Goal: Task Accomplishment & Management: Complete application form

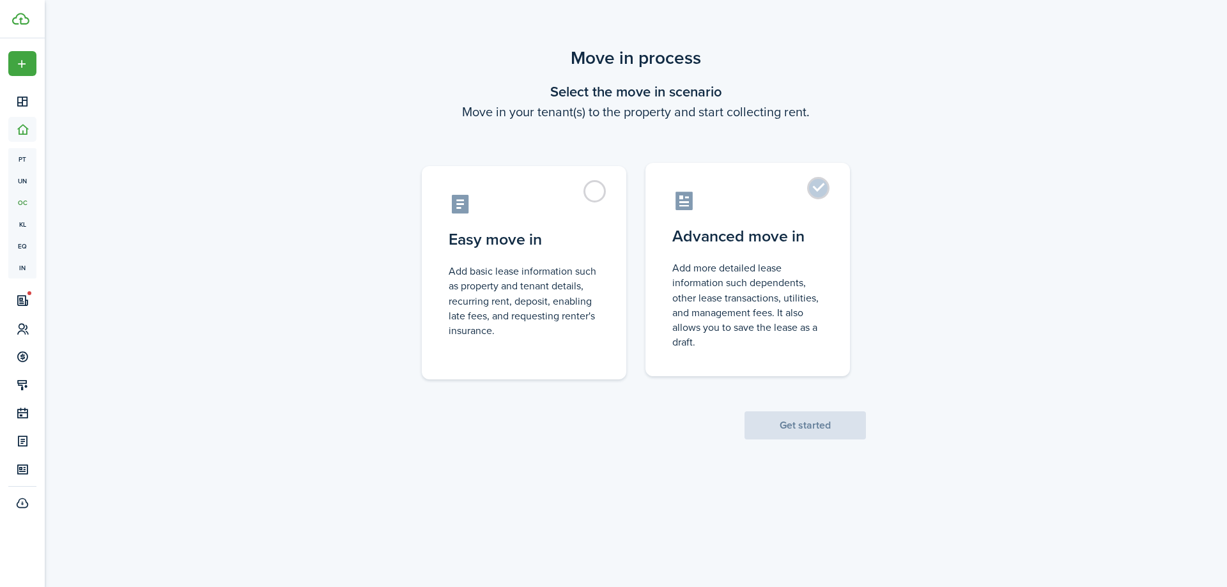
click at [745, 238] on control-radio-card-title "Advanced move in" at bounding box center [747, 236] width 151 height 23
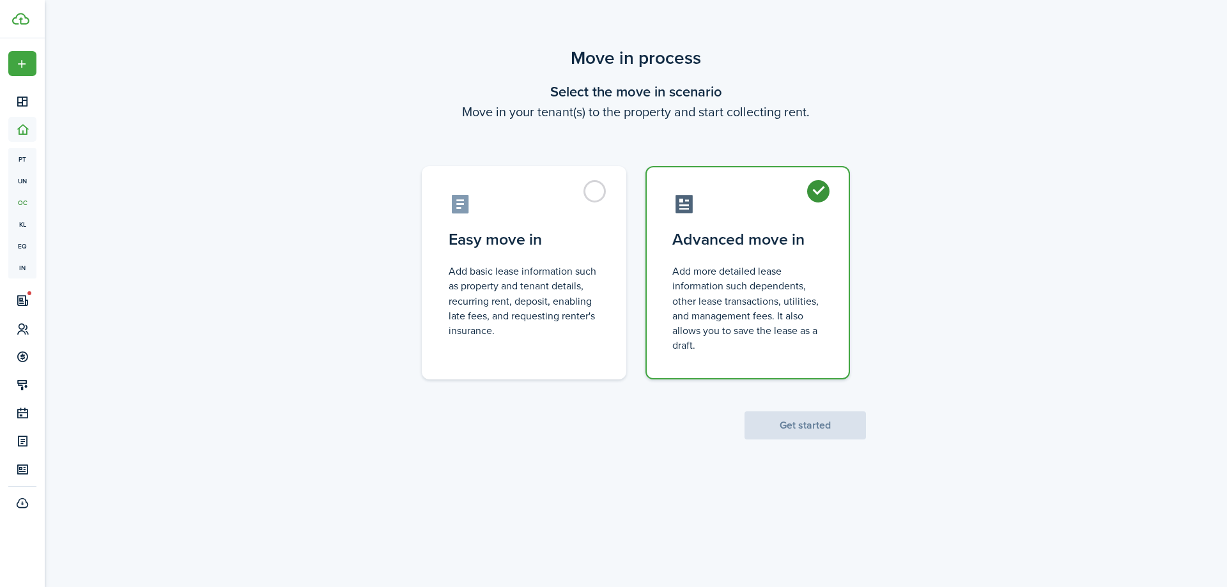
radio input "true"
click at [796, 443] on div "Move in process Select the move in scenario Move in your tenant(s) to the prope…" at bounding box center [636, 242] width 1182 height 408
click at [797, 438] on button "Get started" at bounding box center [804, 425] width 121 height 28
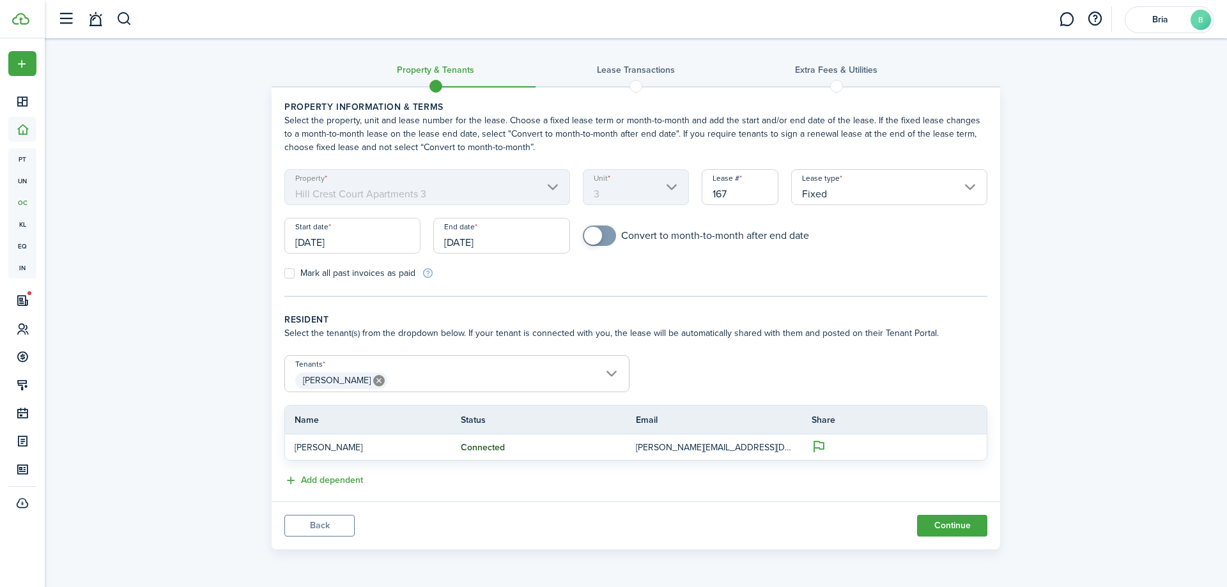
click at [728, 203] on input "167" at bounding box center [739, 187] width 77 height 36
type input "1"
click at [914, 256] on div "Convert to month-to-month after end date" at bounding box center [784, 242] width 417 height 33
click at [333, 245] on input "[DATE]" at bounding box center [352, 236] width 136 height 36
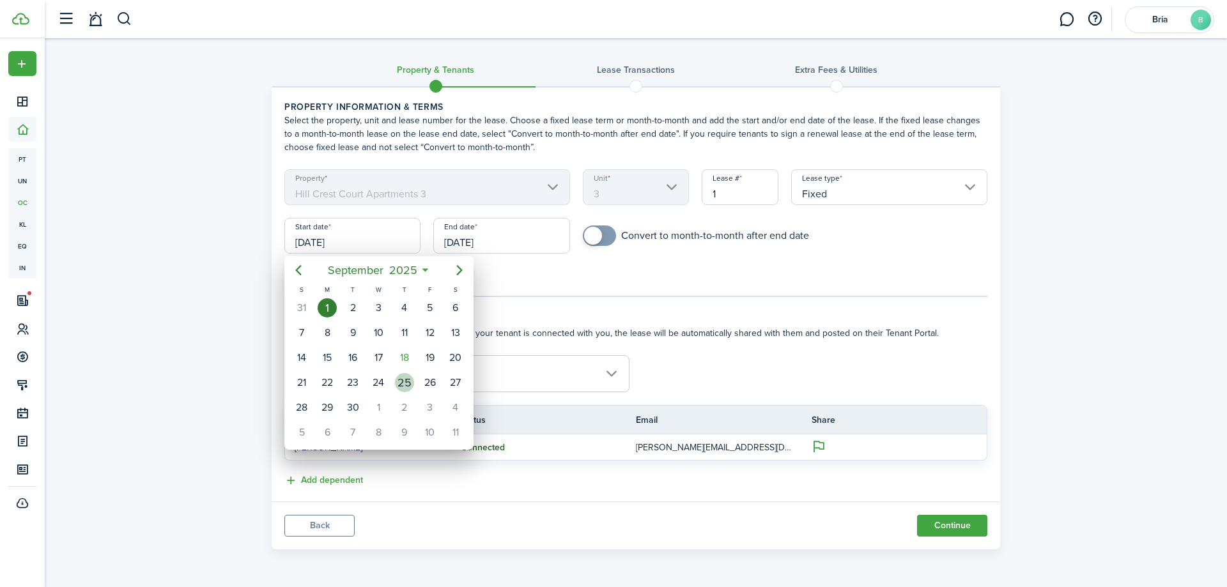
click at [406, 381] on div "25" at bounding box center [404, 382] width 19 height 19
type input "[DATE]"
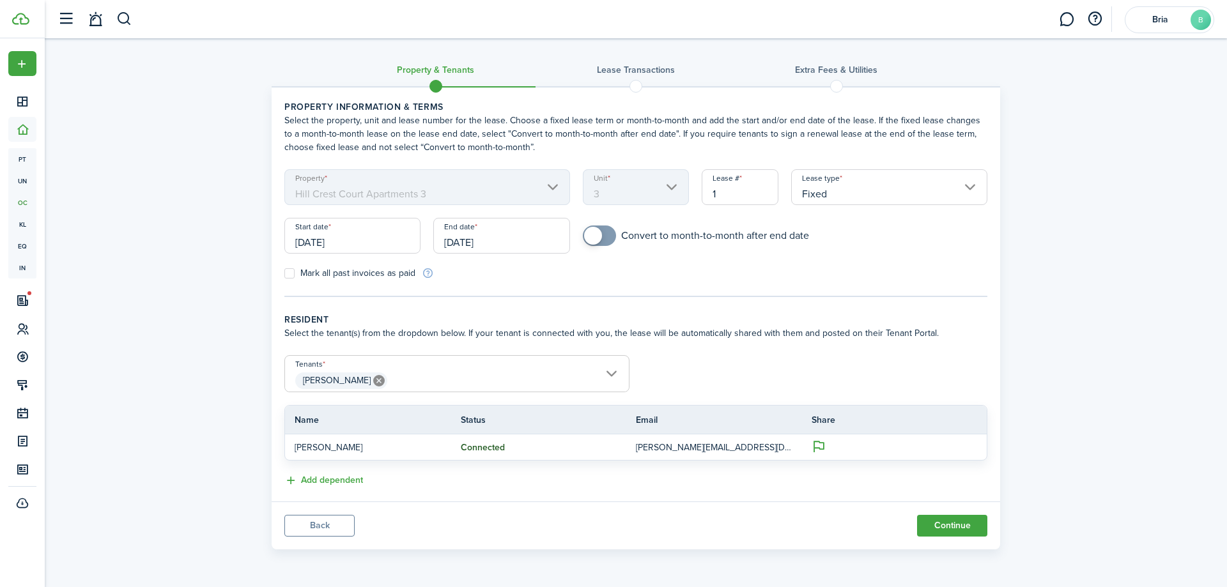
checkbox input "true"
click at [599, 238] on span at bounding box center [593, 236] width 18 height 18
click at [501, 241] on input "[DATE]" at bounding box center [501, 236] width 136 height 36
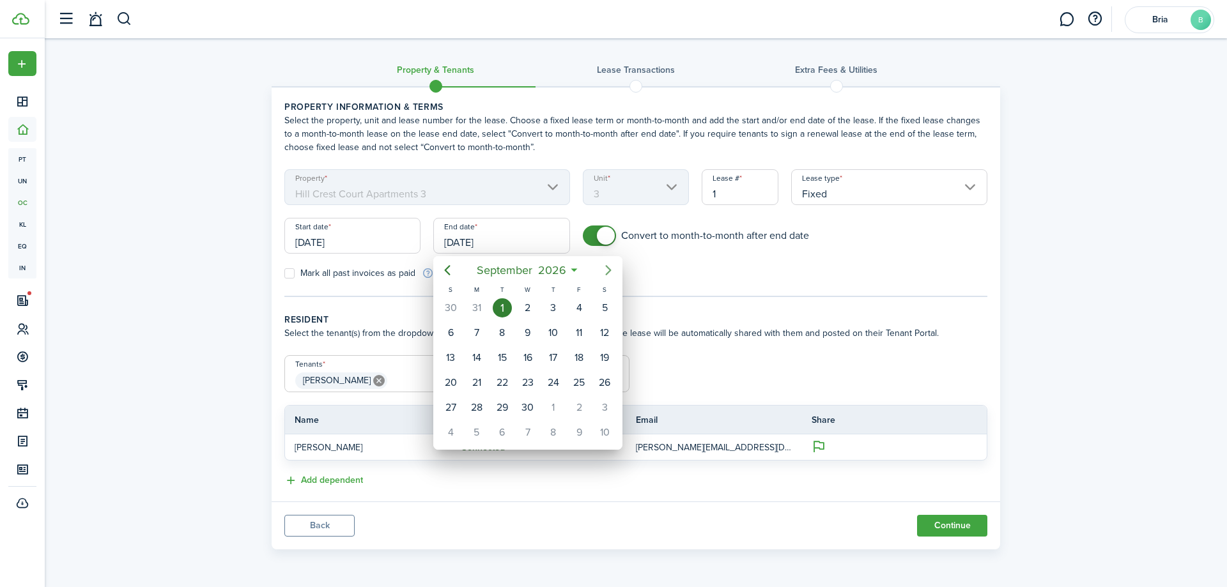
click at [604, 269] on icon "Next page" at bounding box center [608, 270] width 15 height 15
click at [594, 401] on div "31" at bounding box center [605, 407] width 26 height 24
type input "[DATE]"
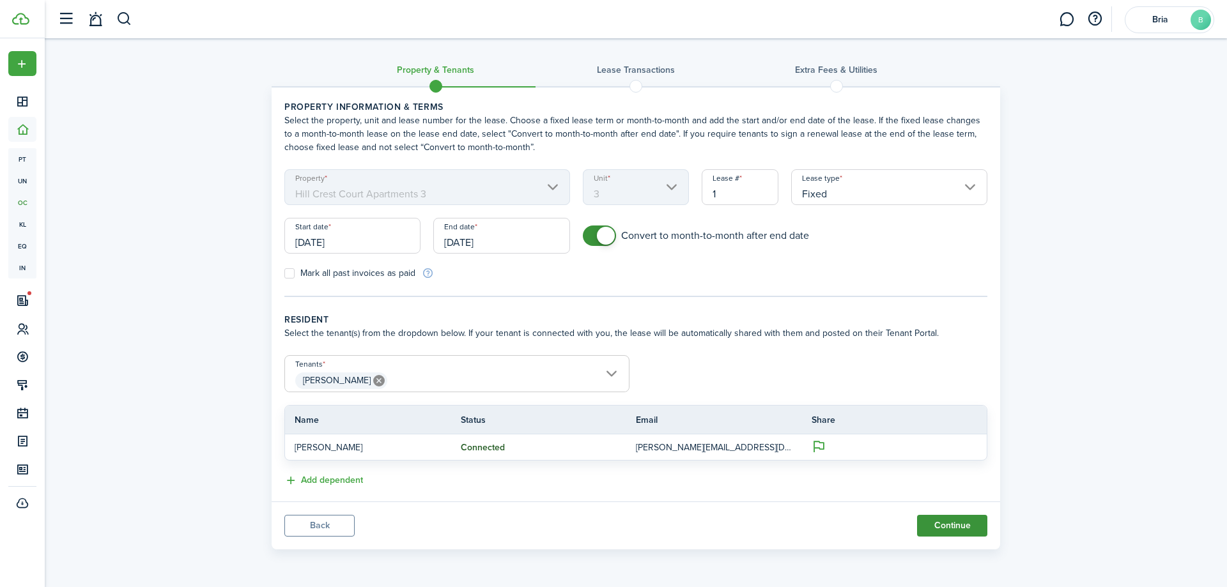
click at [961, 526] on button "Continue" at bounding box center [952, 526] width 70 height 22
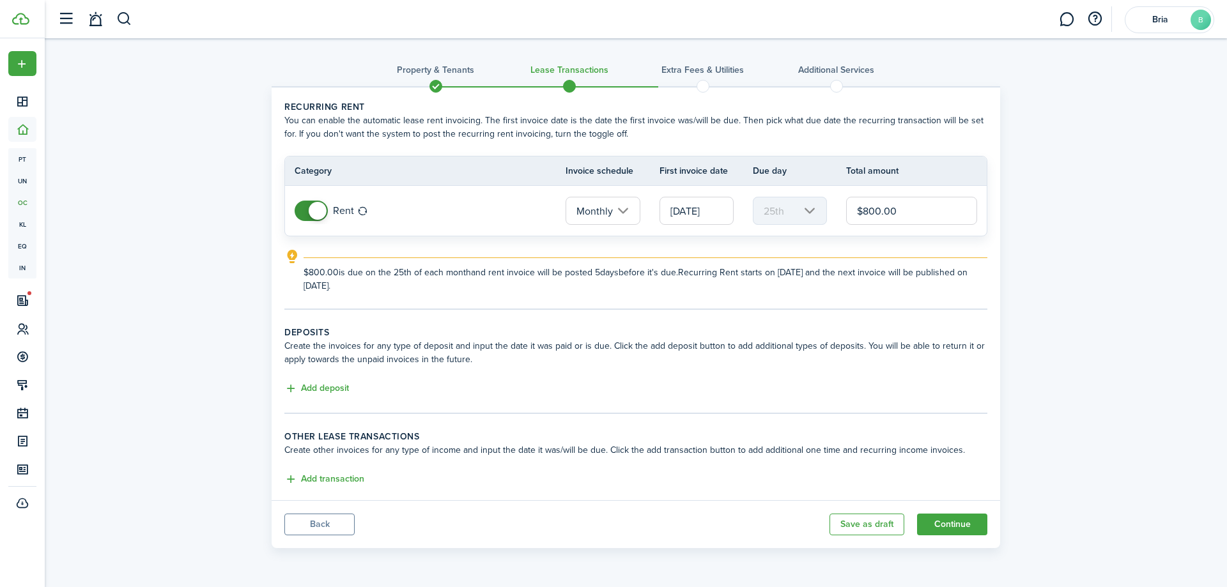
click at [876, 210] on input "$800.00" at bounding box center [911, 211] width 131 height 28
type input "$240.00"
click at [305, 389] on button "Add deposit" at bounding box center [316, 388] width 65 height 15
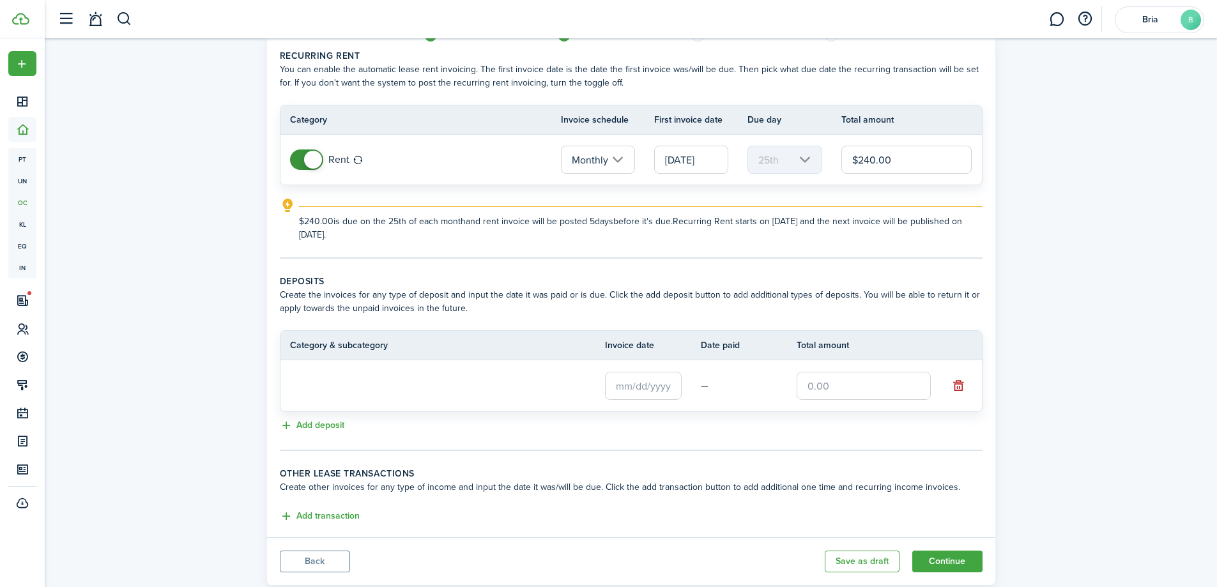
scroll to position [84, 0]
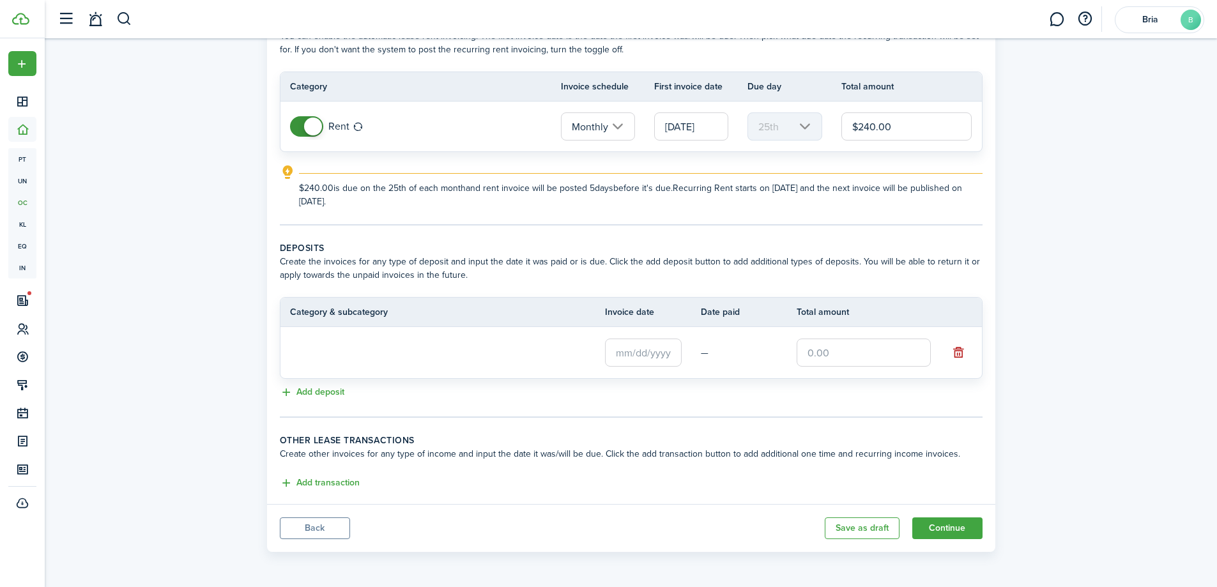
click at [307, 533] on button "Back" at bounding box center [315, 528] width 70 height 22
click at [328, 523] on button "Back" at bounding box center [315, 528] width 70 height 22
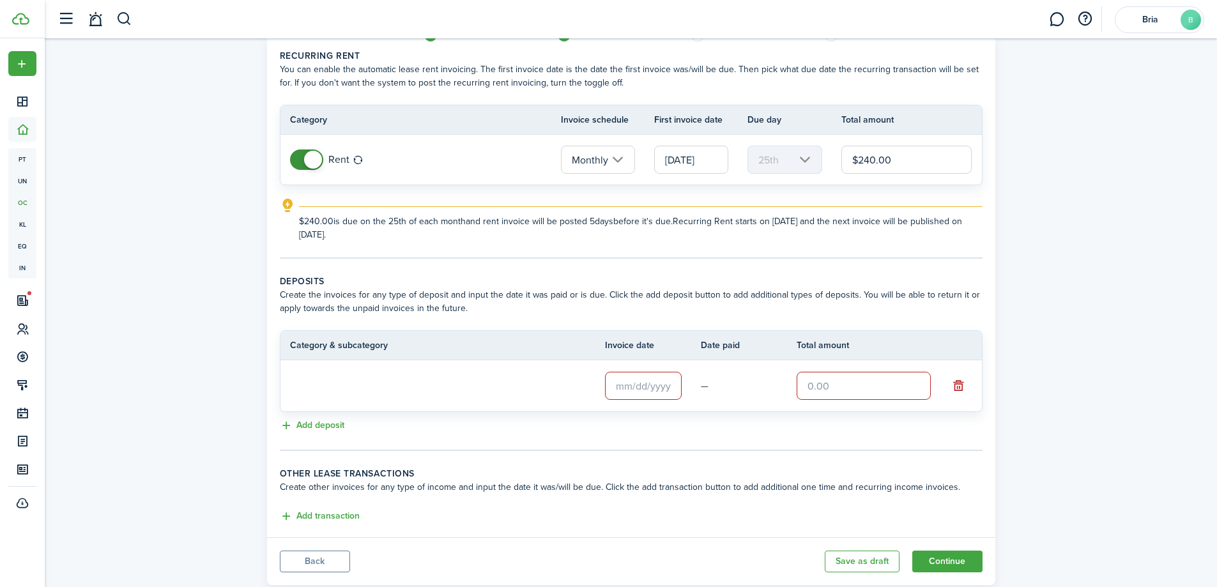
scroll to position [0, 0]
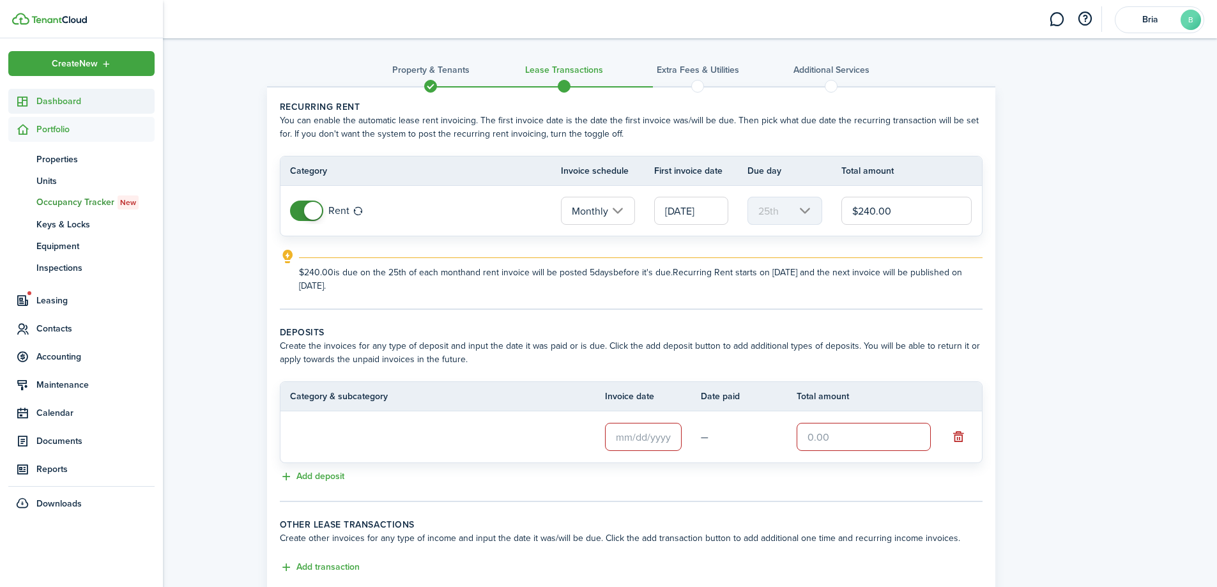
click at [31, 98] on sidebar-link-icon at bounding box center [22, 101] width 28 height 13
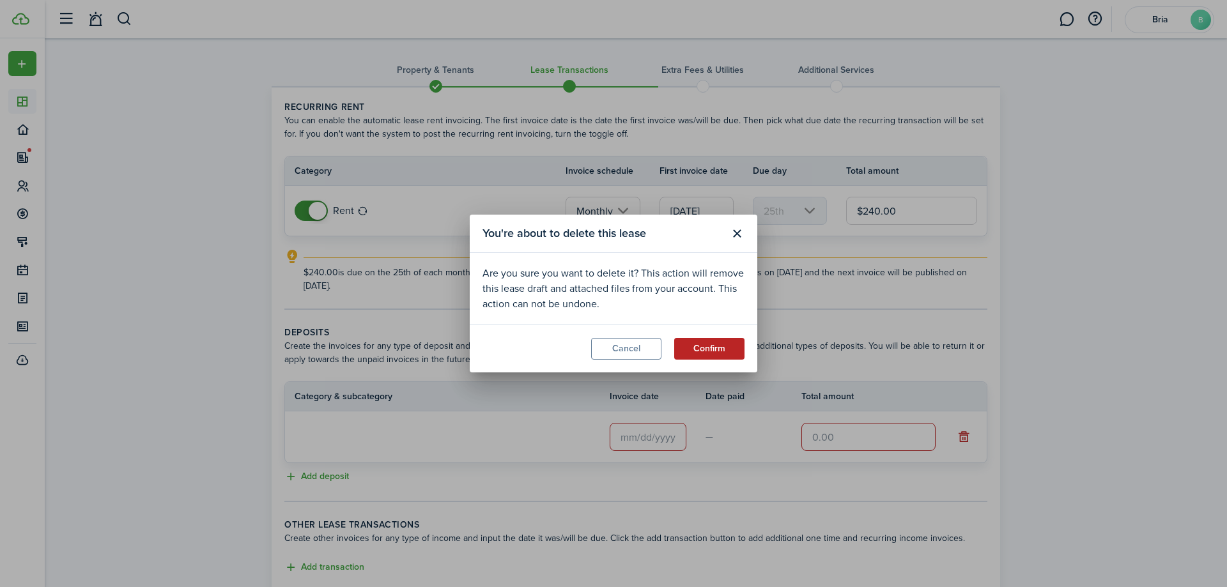
click at [713, 346] on button "Confirm" at bounding box center [709, 349] width 70 height 22
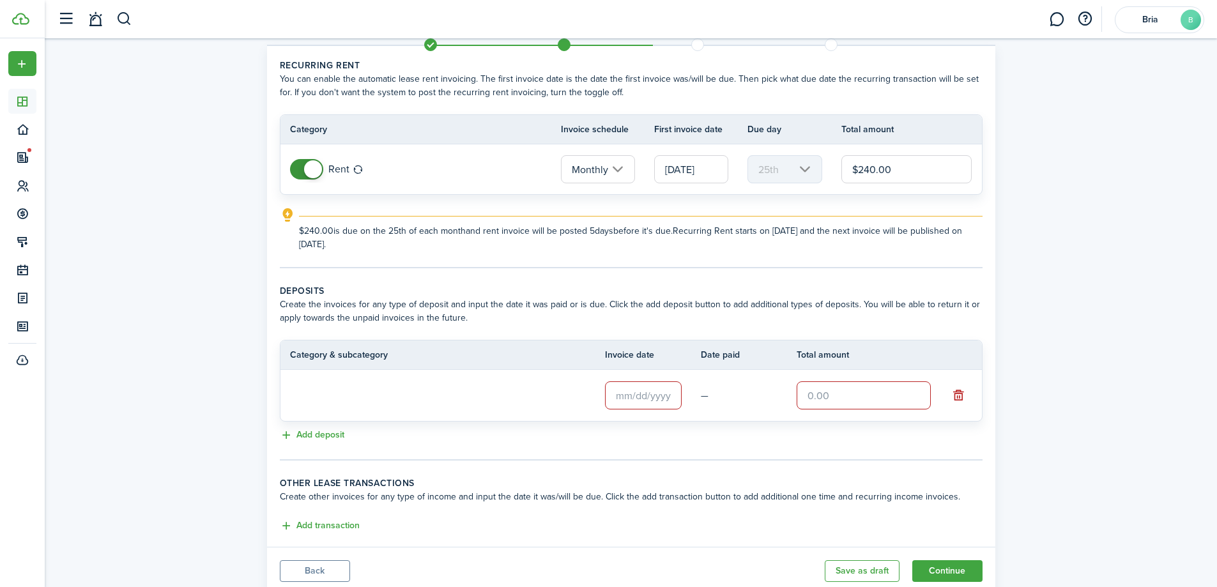
scroll to position [84, 0]
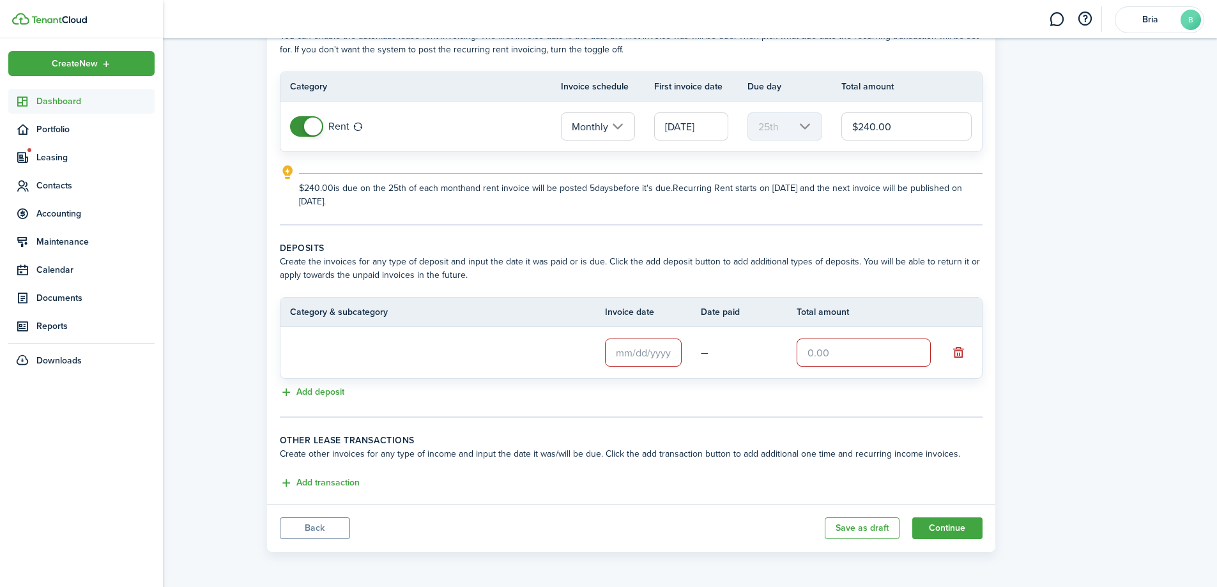
click at [33, 98] on sidebar-link-icon at bounding box center [22, 101] width 28 height 13
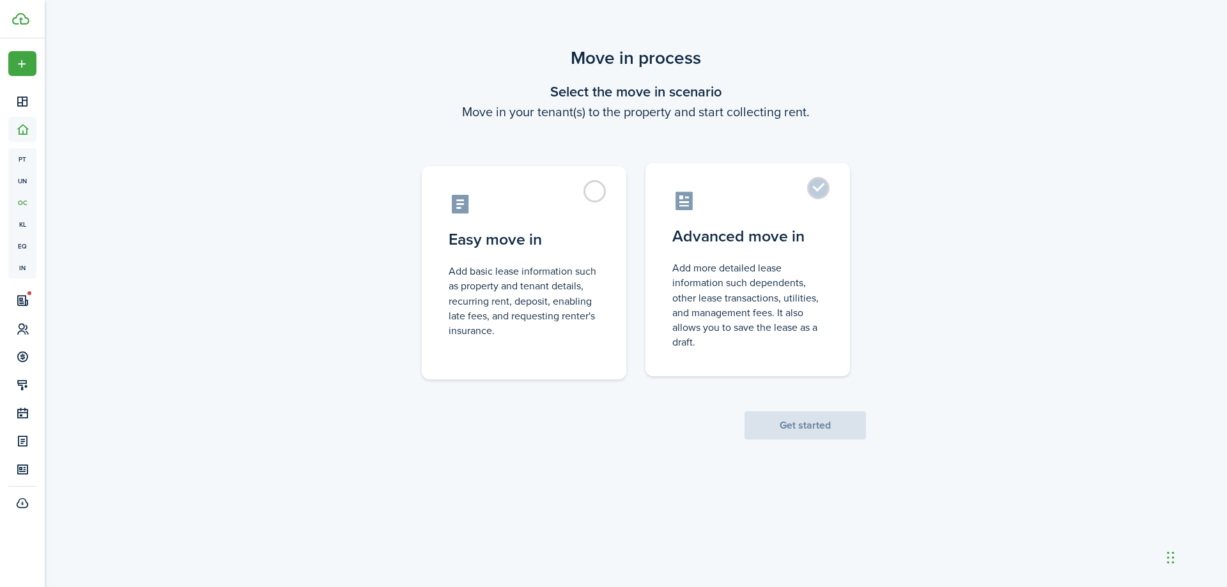
click at [837, 330] on label "Advanced move in Add more detailed lease information such dependents, other lea…" at bounding box center [747, 269] width 204 height 213
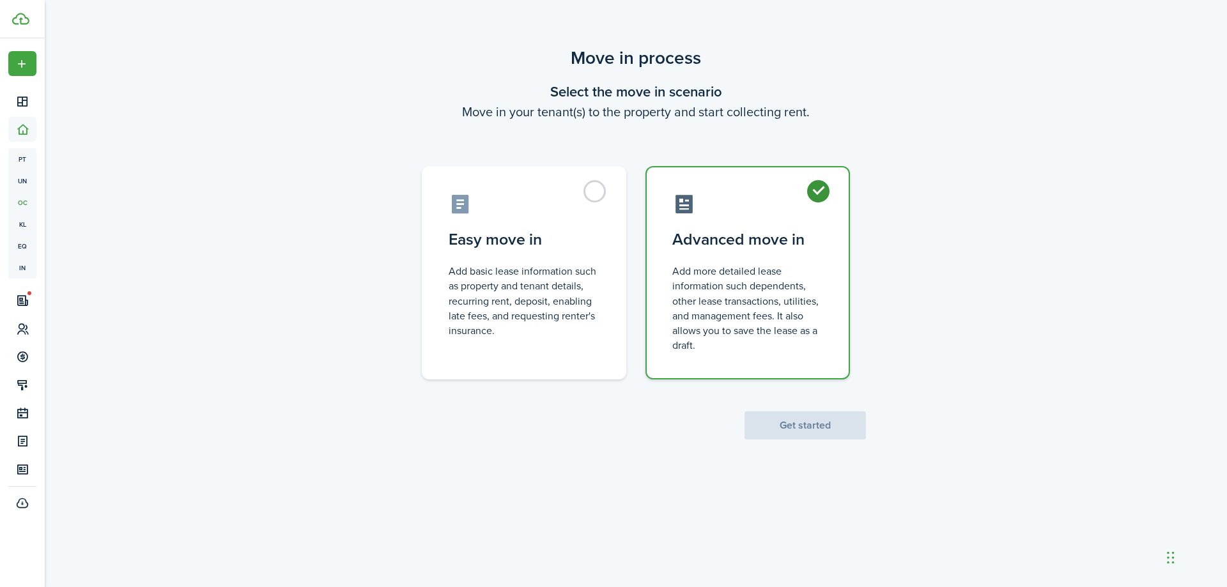
radio input "true"
click at [843, 427] on button "Get started" at bounding box center [804, 425] width 121 height 28
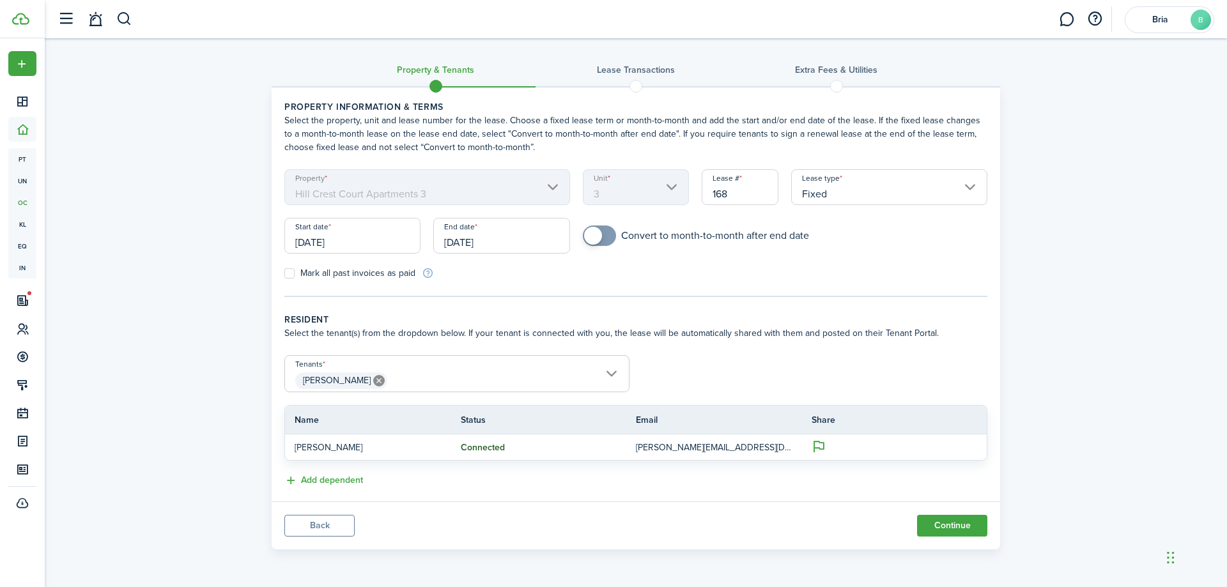
click at [737, 203] on input "168" at bounding box center [739, 187] width 77 height 36
type input "1"
drag, startPoint x: 656, startPoint y: 271, endPoint x: 644, endPoint y: 266, distance: 13.2
click at [656, 271] on form "Property Hill Crest Court Apartments 3 Unit 3 Lease # 1 Lease type Fixed Start …" at bounding box center [636, 224] width 716 height 111
checkbox input "true"
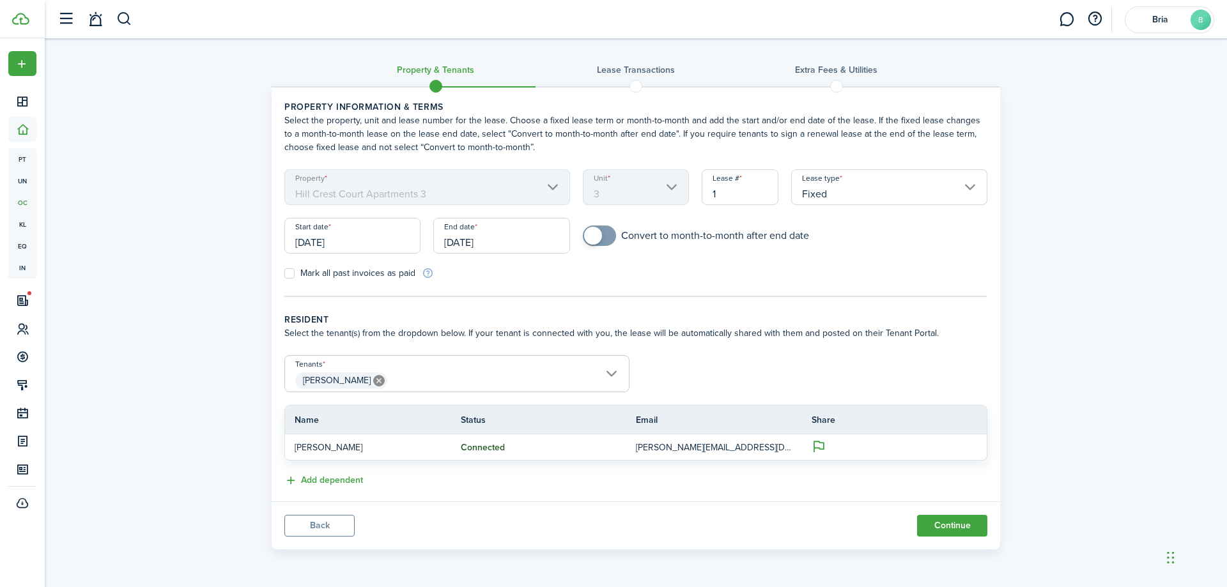
click at [602, 237] on span at bounding box center [599, 236] width 13 height 20
click at [355, 247] on input "[DATE]" at bounding box center [352, 236] width 136 height 36
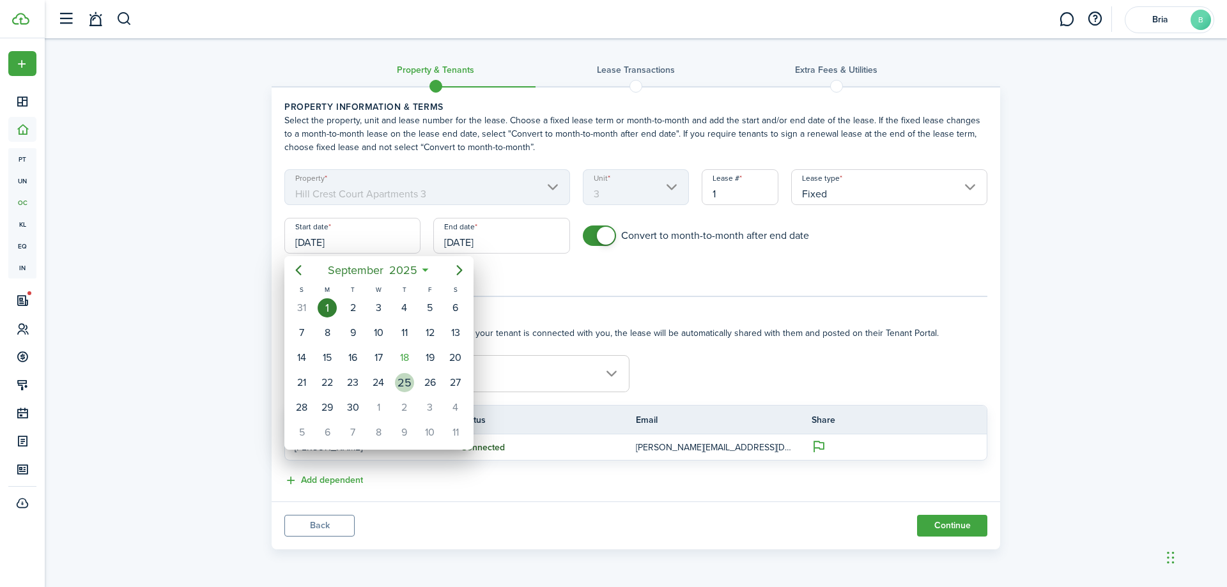
click at [404, 383] on div "25" at bounding box center [404, 382] width 19 height 19
type input "[DATE]"
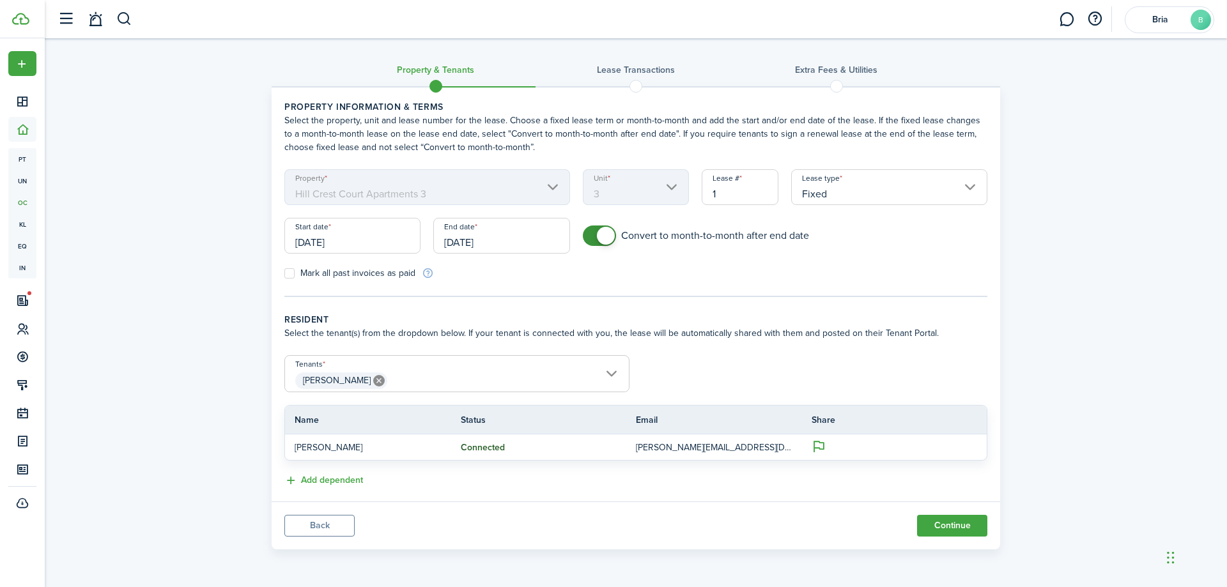
click at [473, 234] on input "[DATE]" at bounding box center [501, 236] width 136 height 36
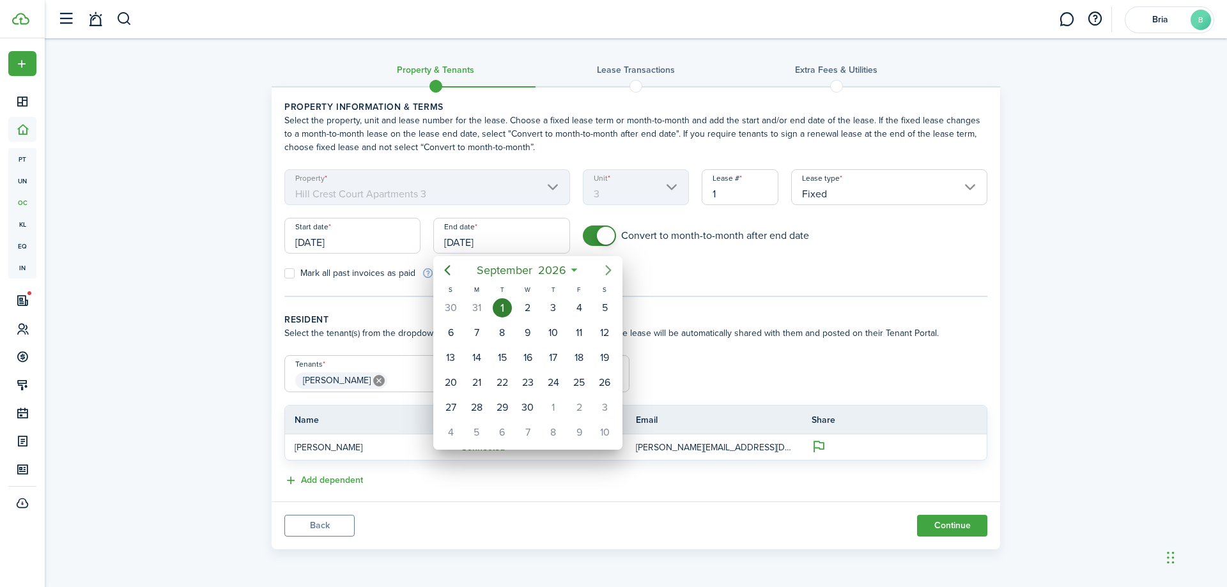
click at [604, 274] on icon "Next page" at bounding box center [608, 270] width 15 height 15
click at [594, 405] on div "31" at bounding box center [605, 407] width 26 height 24
type input "[DATE]"
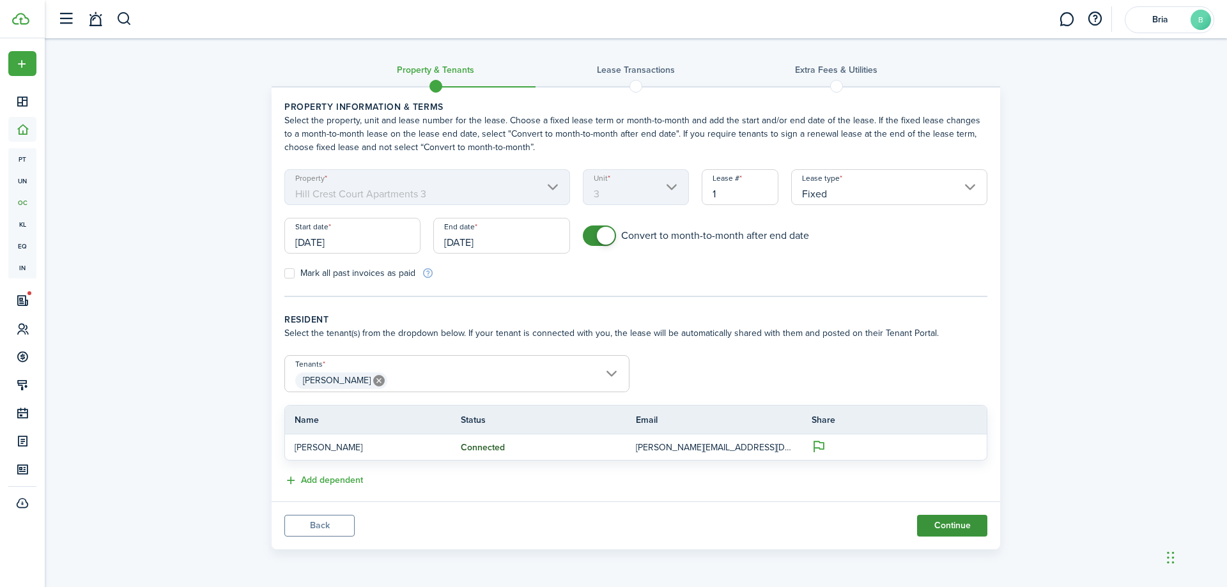
click at [977, 532] on button "Continue" at bounding box center [952, 526] width 70 height 22
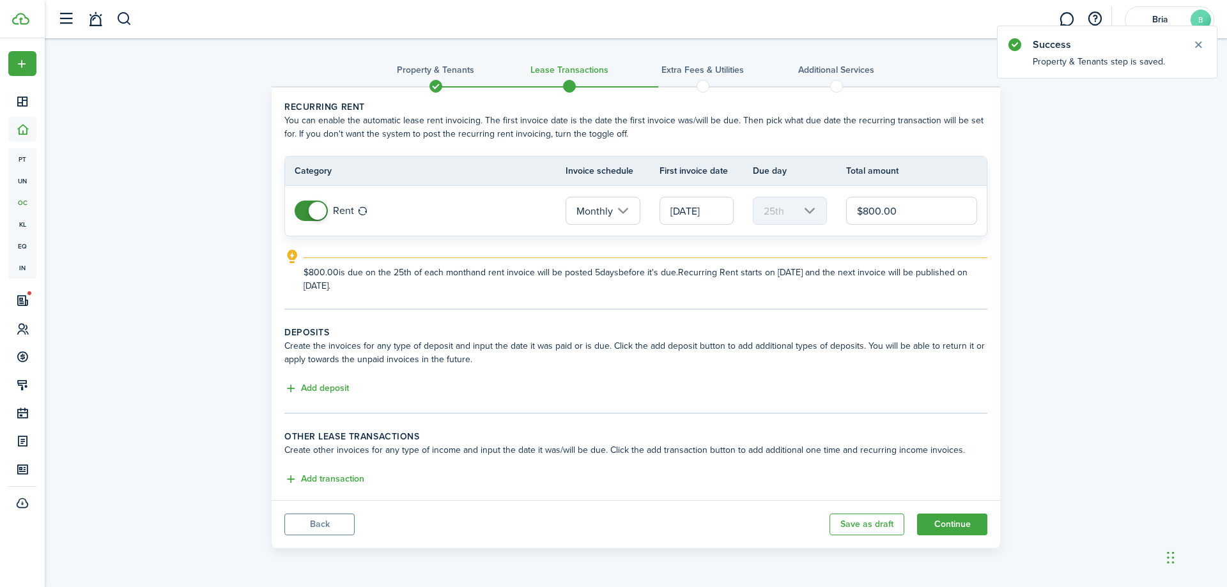
click at [875, 213] on input "$800.00" at bounding box center [911, 211] width 131 height 28
type input "$240.00"
click at [317, 381] on button "Add deposit" at bounding box center [316, 388] width 65 height 15
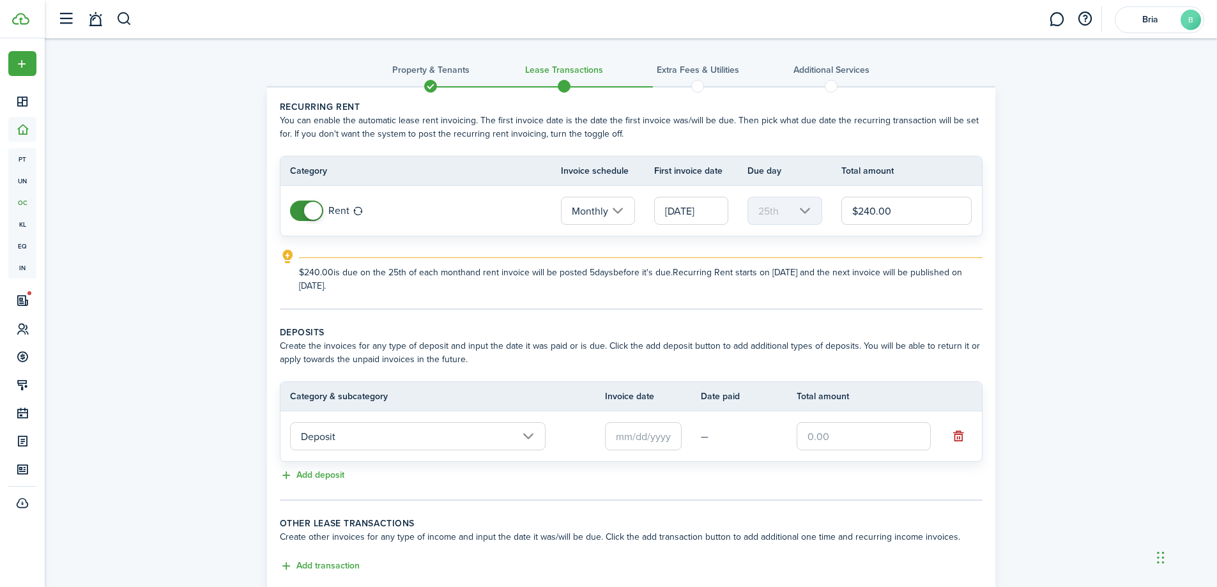
click at [369, 436] on input "Deposit" at bounding box center [418, 436] width 256 height 28
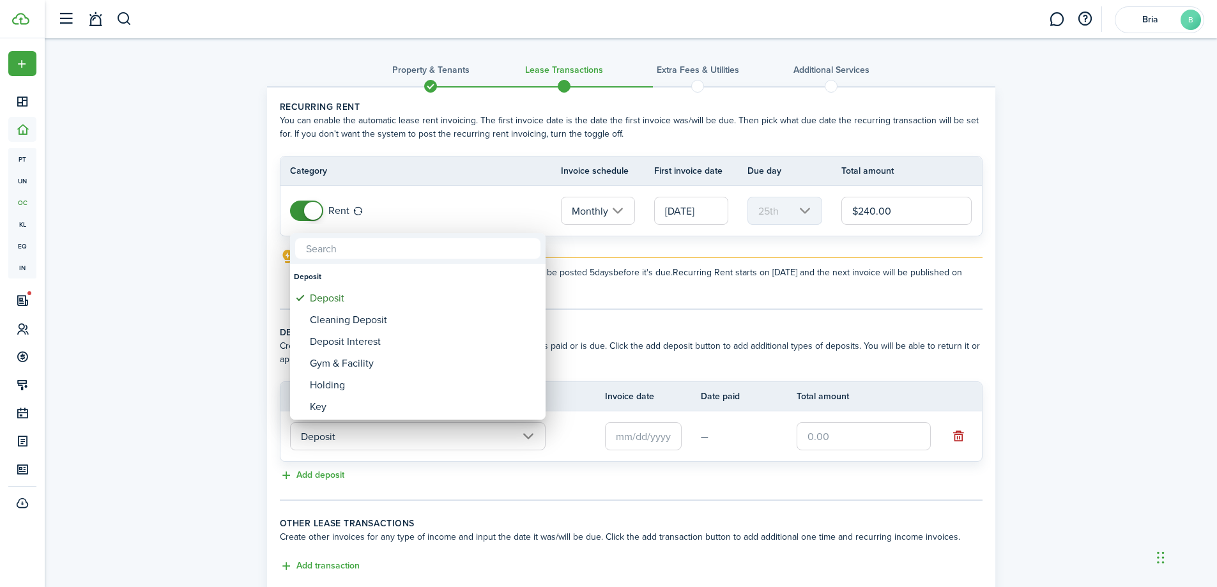
click at [701, 340] on div at bounding box center [608, 294] width 1421 height 792
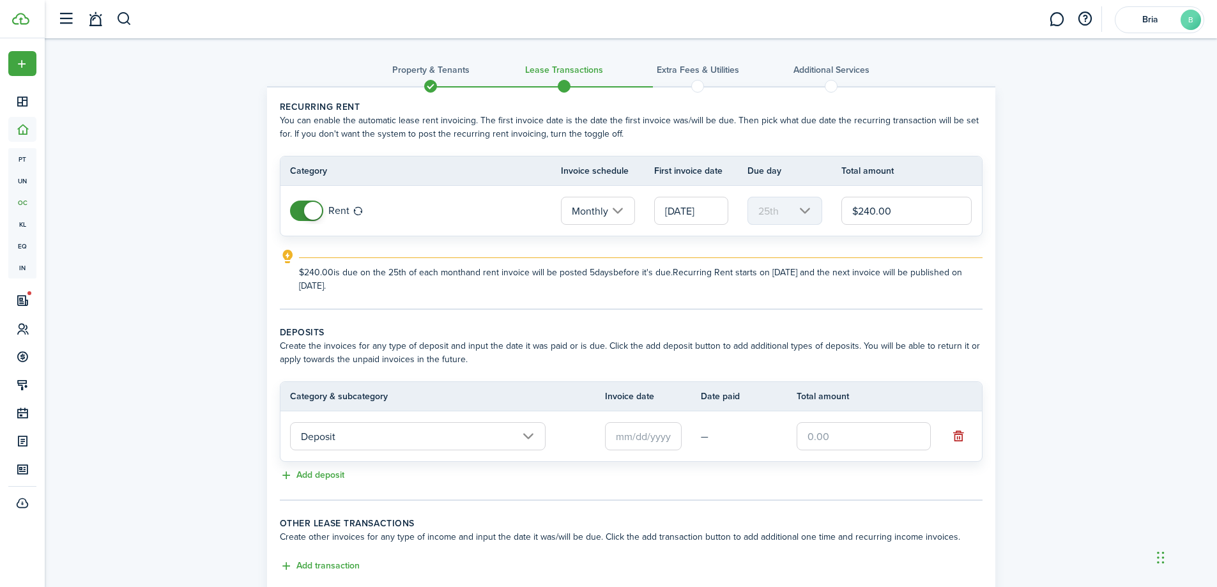
click at [399, 440] on input "Deposit" at bounding box center [418, 436] width 256 height 28
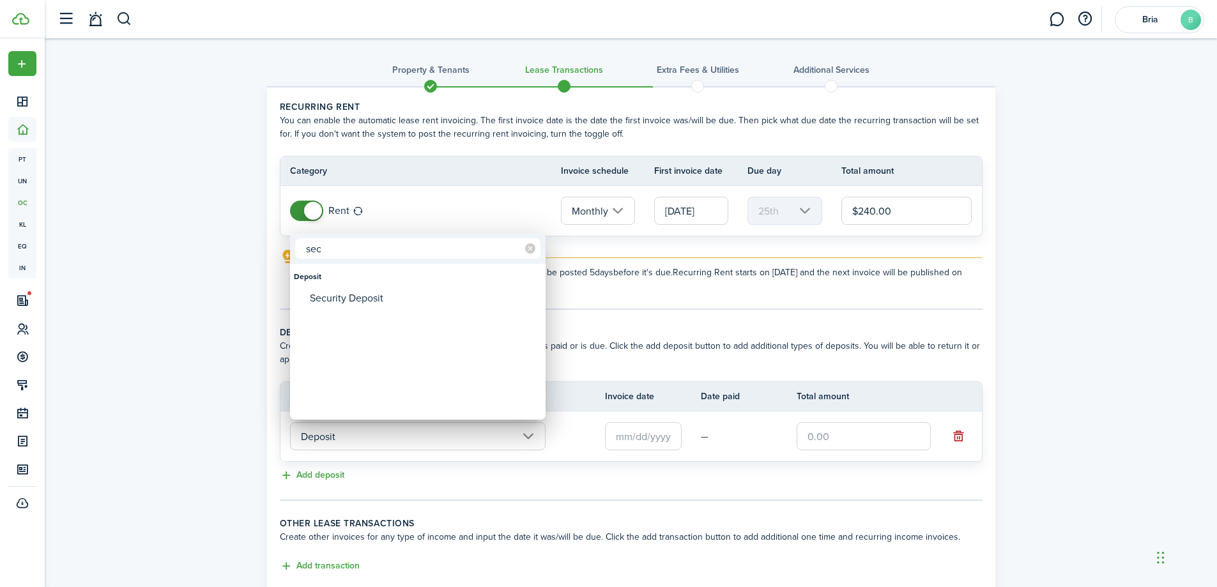
type input "sec"
click at [360, 291] on div "Security Deposit" at bounding box center [423, 298] width 226 height 22
type input "Deposit / Security Deposit"
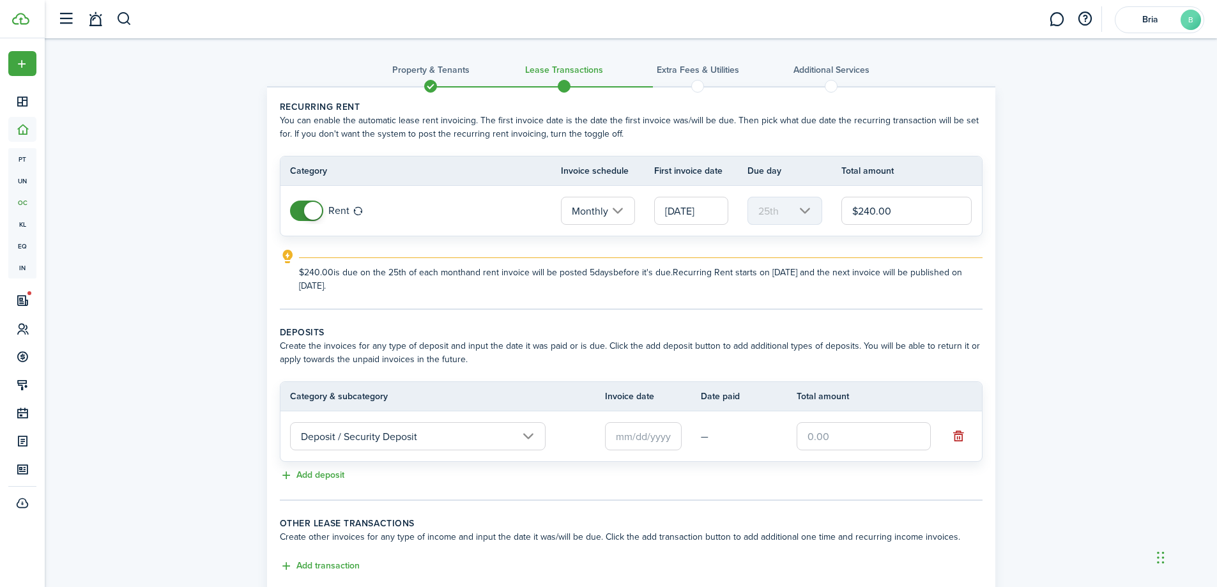
click at [613, 432] on input "text" at bounding box center [643, 436] width 77 height 28
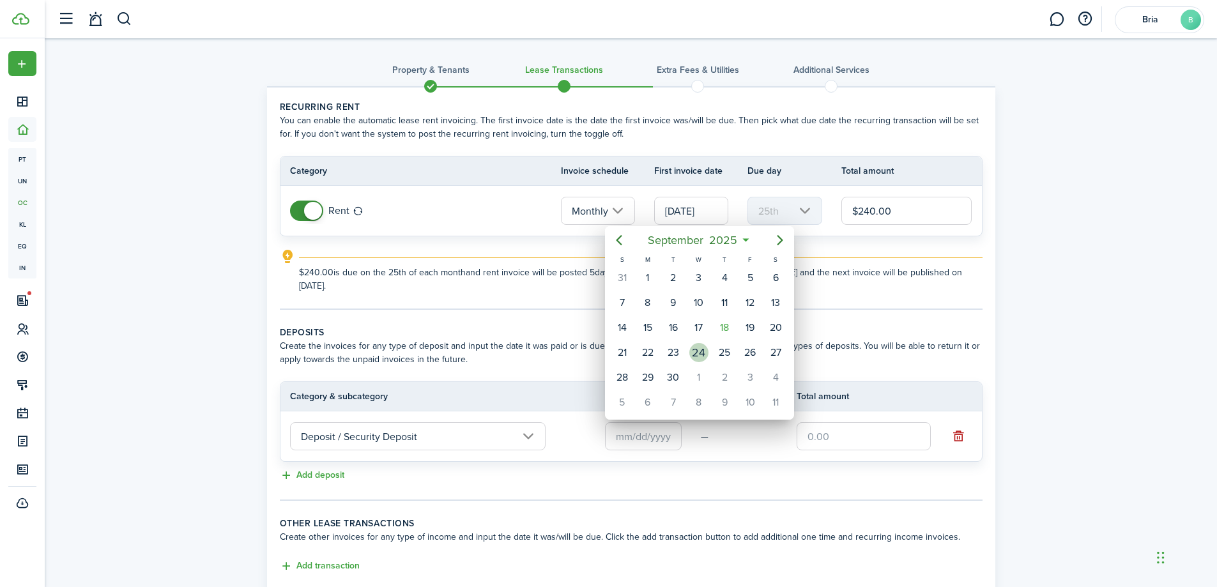
click at [699, 348] on div "24" at bounding box center [698, 352] width 19 height 19
type input "[DATE]"
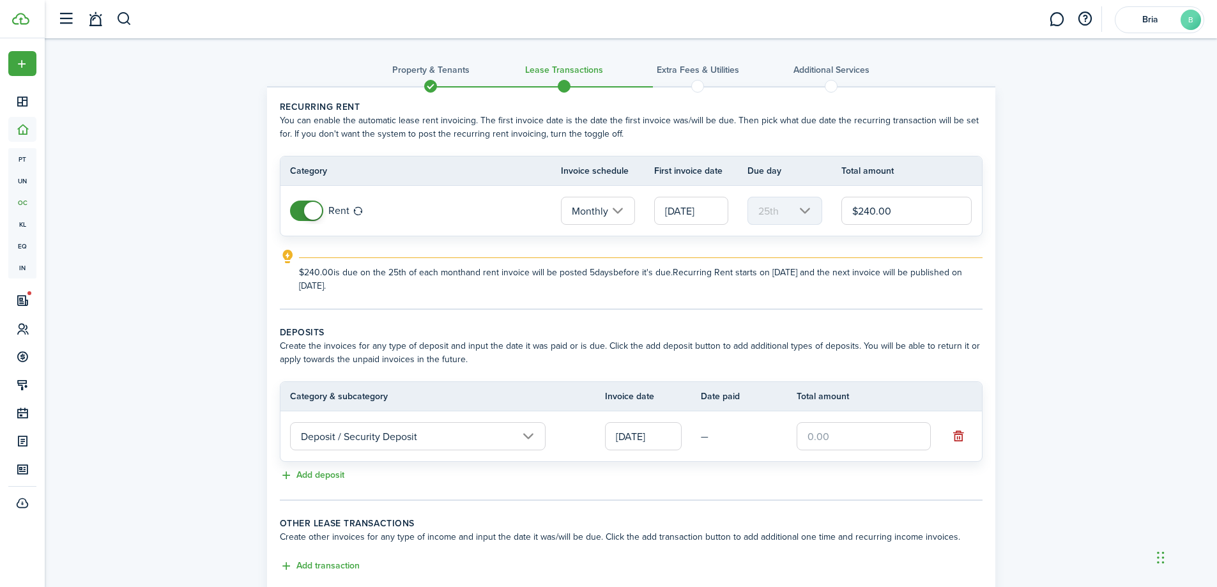
click at [816, 436] on input "text" at bounding box center [864, 436] width 134 height 28
type input "$800.00"
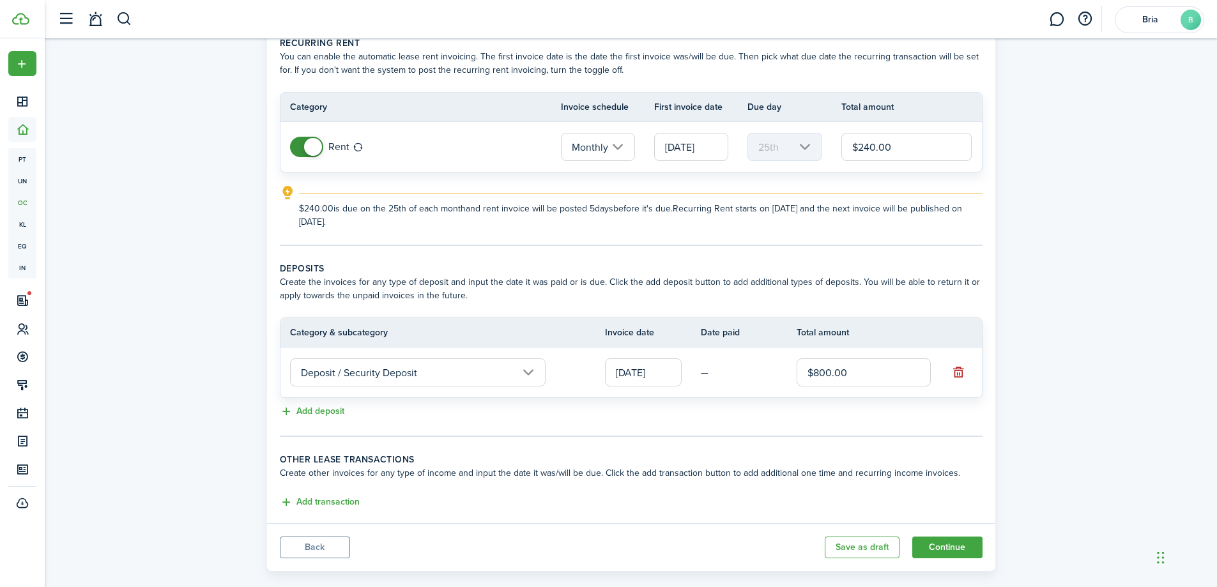
scroll to position [83, 0]
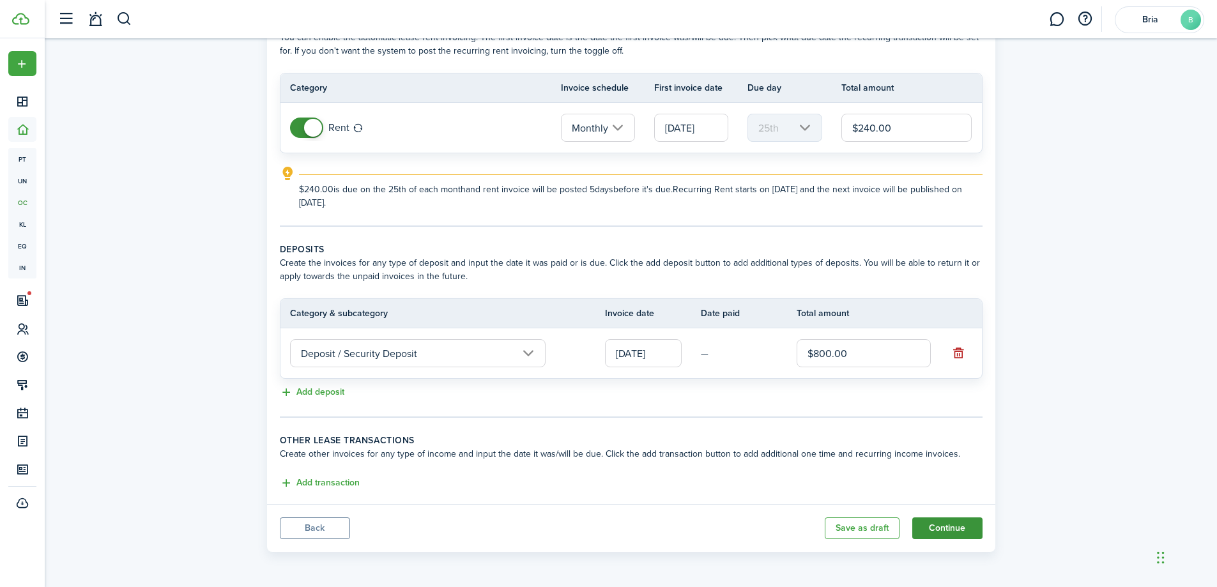
click at [950, 527] on button "Continue" at bounding box center [947, 528] width 70 height 22
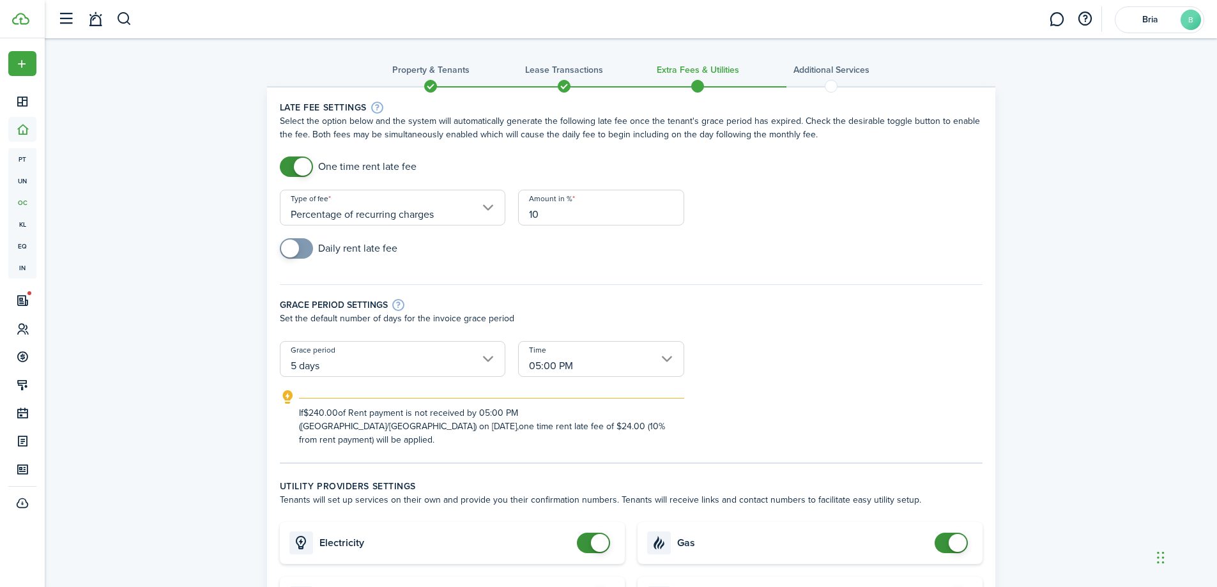
click at [388, 365] on input "5 days" at bounding box center [393, 359] width 226 height 36
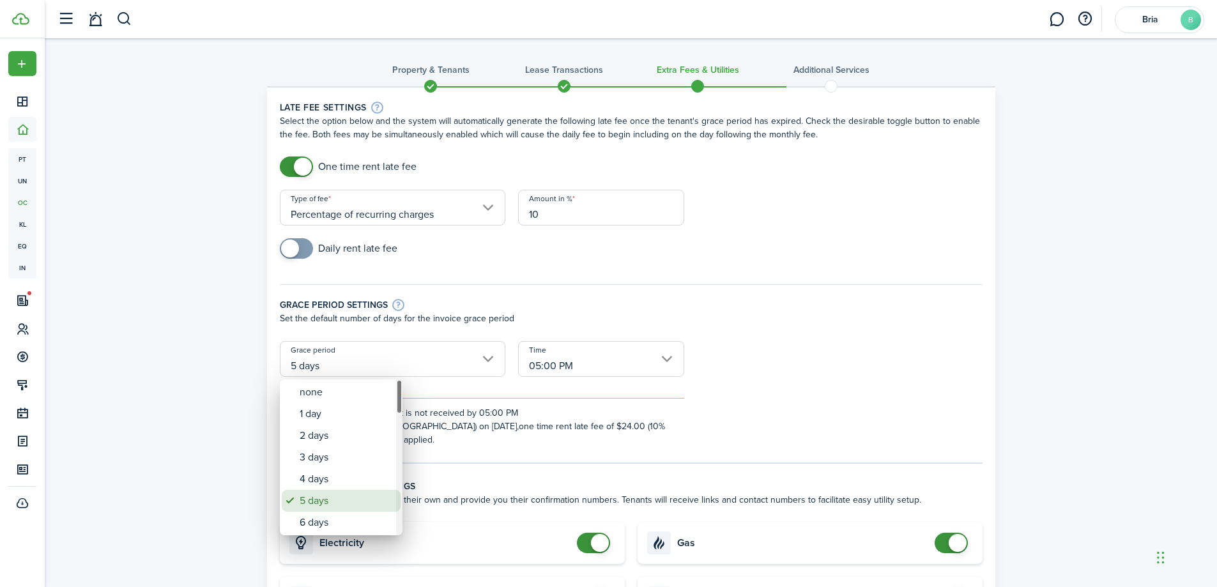
click at [328, 484] on div "4 days" at bounding box center [346, 479] width 93 height 22
type input "4 days"
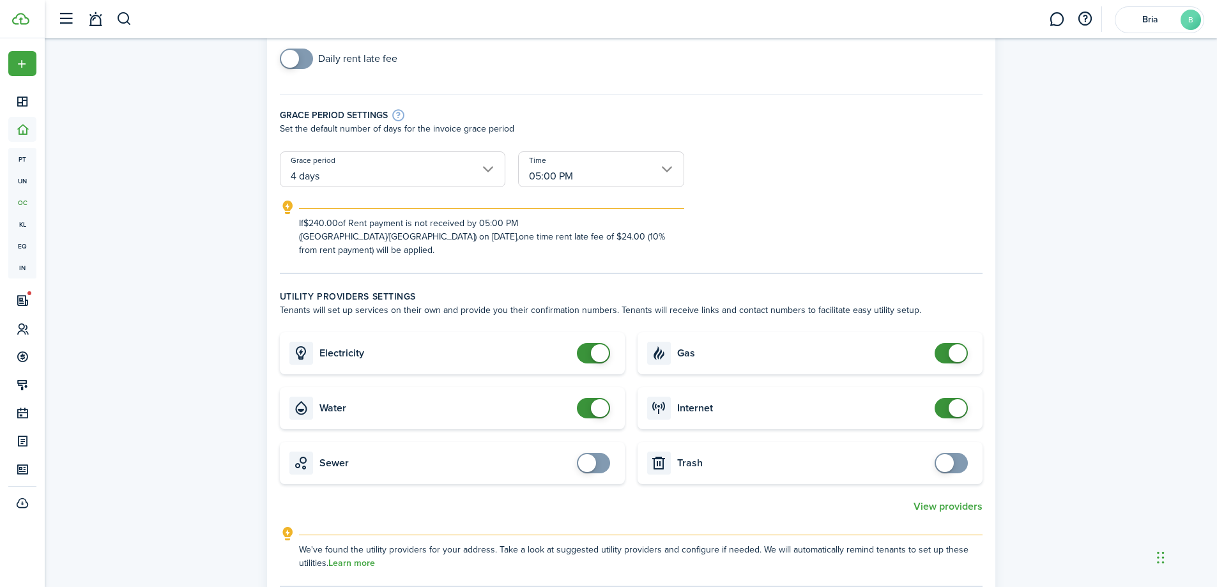
scroll to position [192, 0]
checkbox input "false"
click at [959, 342] on span at bounding box center [958, 351] width 18 height 18
click at [959, 397] on span at bounding box center [958, 406] width 18 height 18
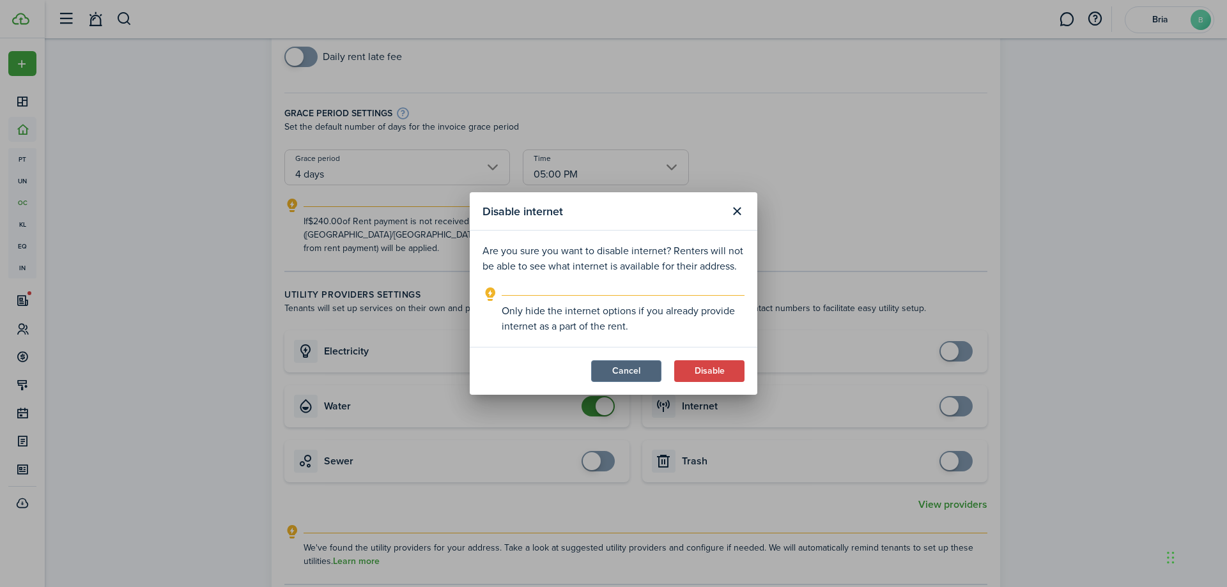
click at [636, 372] on button "Cancel" at bounding box center [626, 371] width 70 height 22
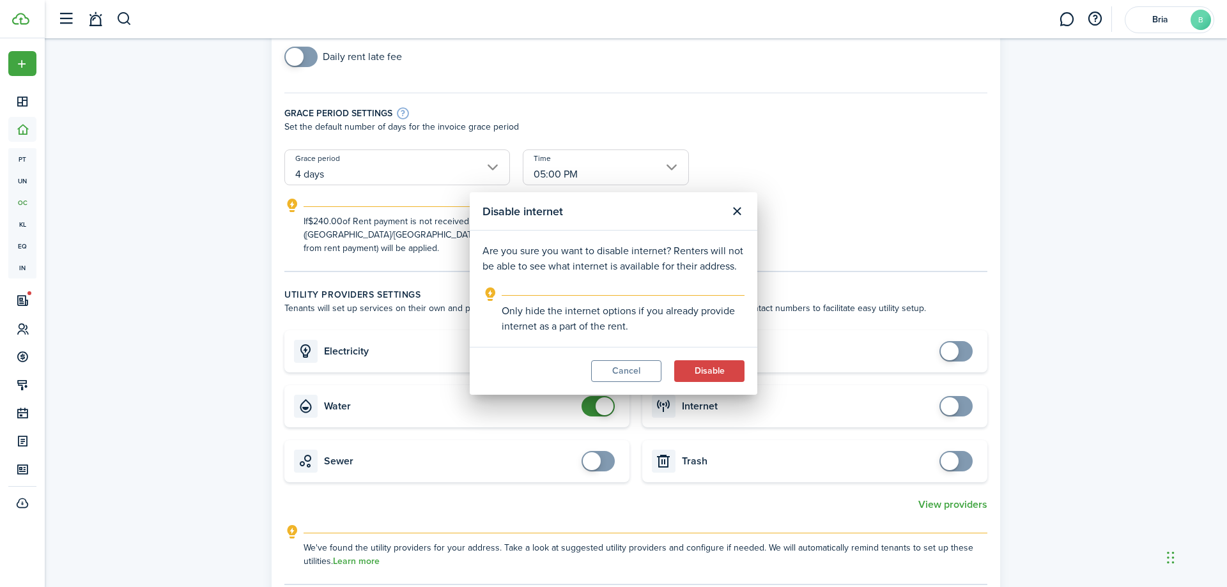
checkbox input "true"
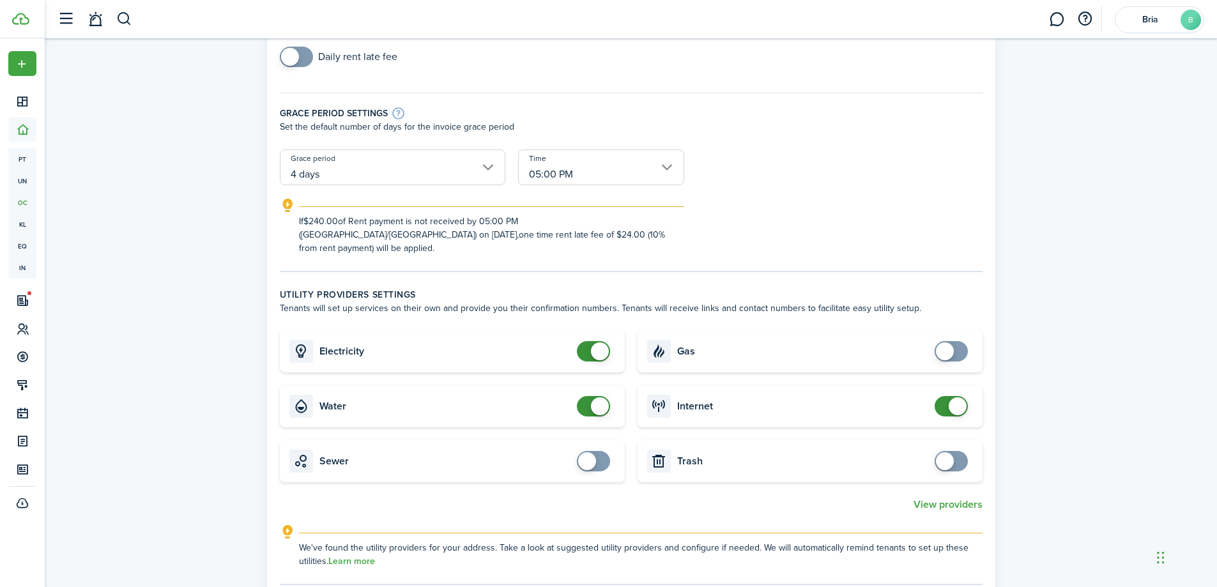
checkbox input "false"
click at [600, 397] on span at bounding box center [600, 406] width 18 height 18
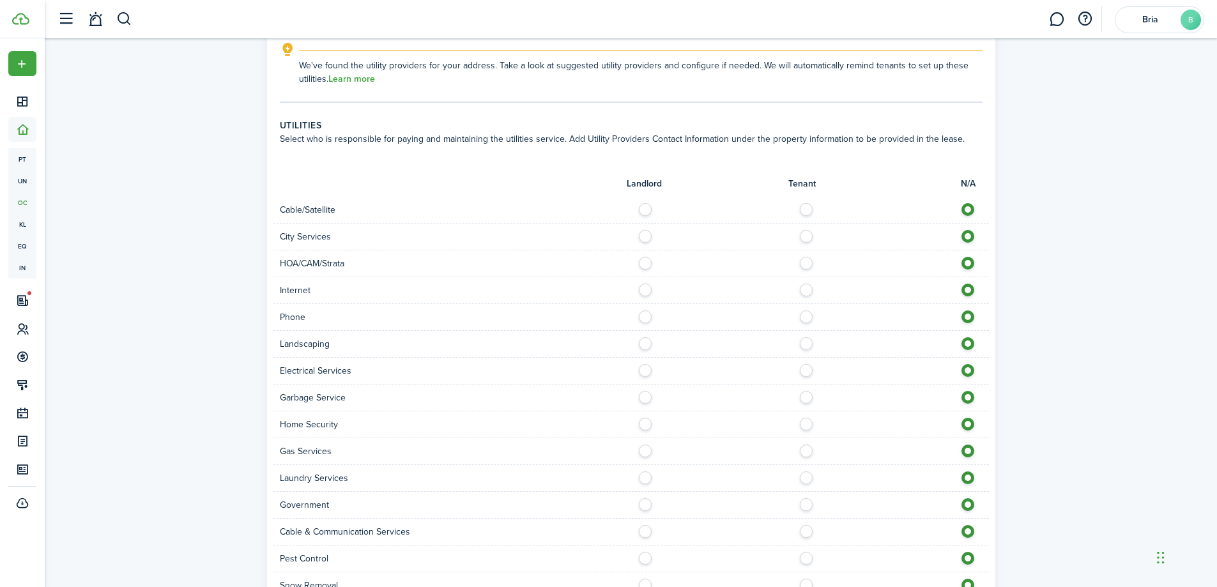
scroll to position [703, 0]
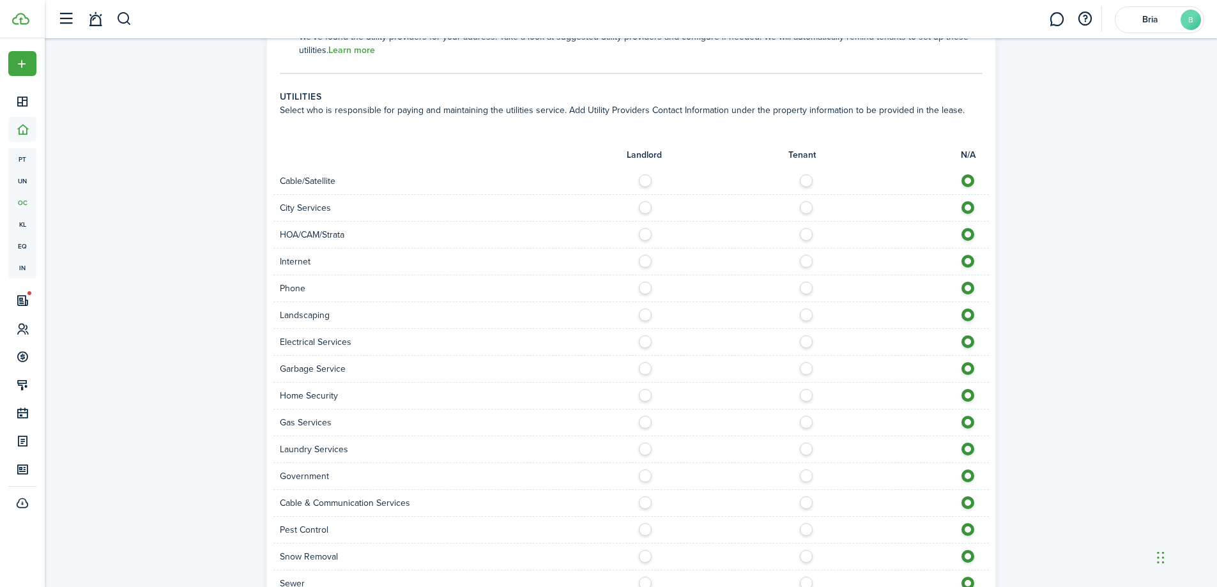
click at [805, 174] on label at bounding box center [810, 177] width 22 height 6
radio input "true"
click at [648, 201] on label at bounding box center [649, 204] width 22 height 6
radio input "true"
click at [806, 255] on label at bounding box center [810, 258] width 22 height 6
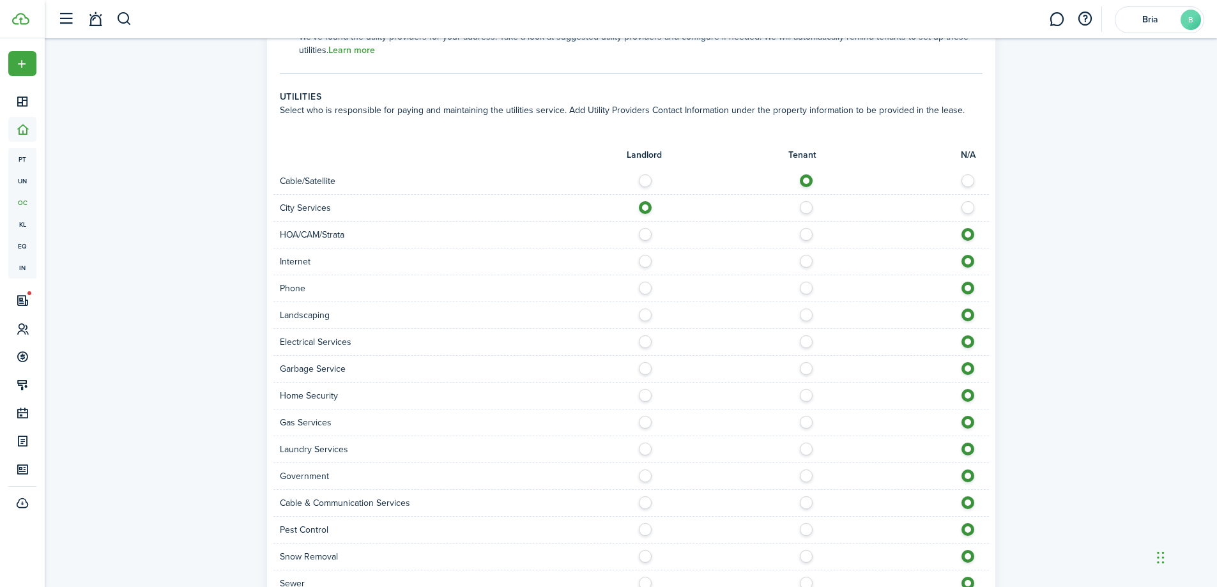
radio input "true"
click at [806, 282] on label at bounding box center [810, 285] width 22 height 6
radio input "true"
click at [647, 309] on label at bounding box center [649, 312] width 22 height 6
radio input "true"
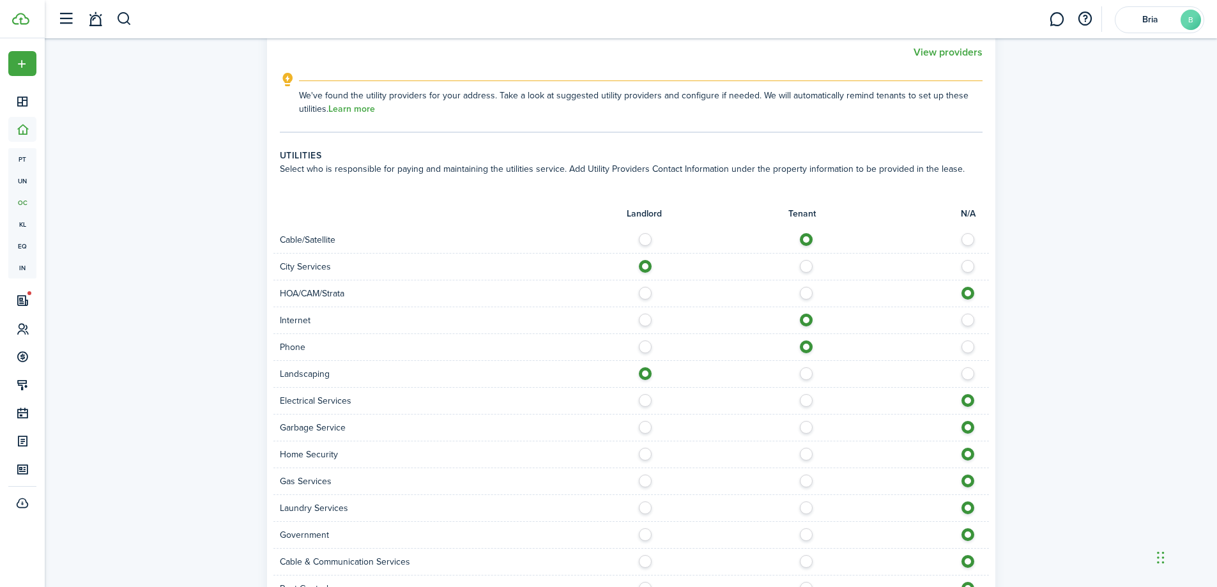
scroll to position [822, 0]
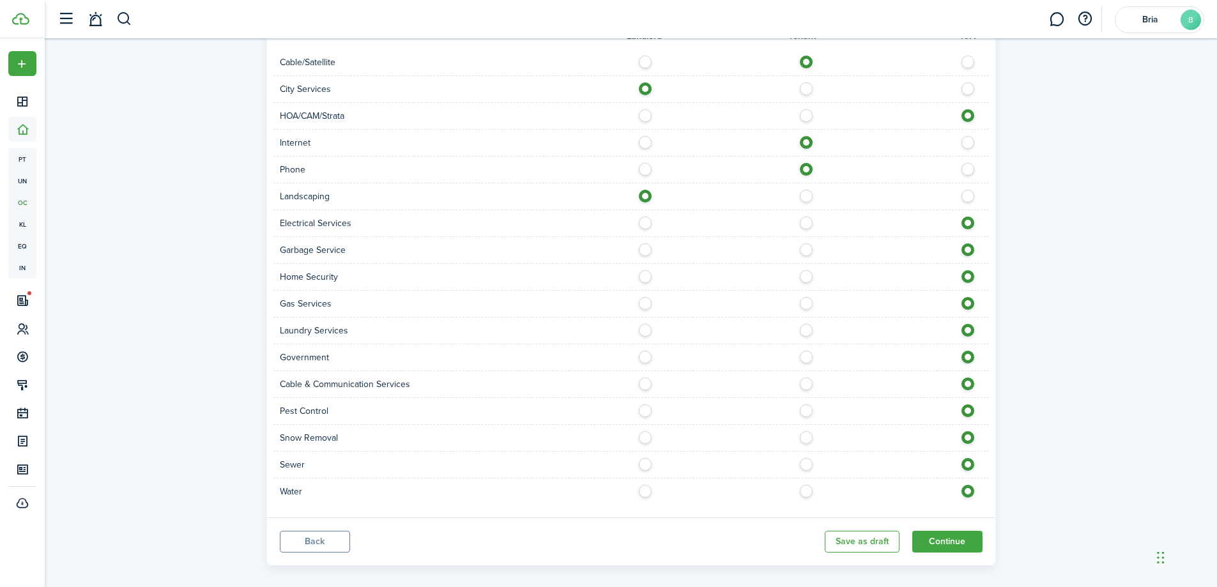
click at [808, 217] on label at bounding box center [810, 220] width 22 height 6
radio input "true"
click at [647, 243] on label at bounding box center [649, 246] width 22 height 6
radio input "true"
click at [809, 270] on label at bounding box center [810, 273] width 22 height 6
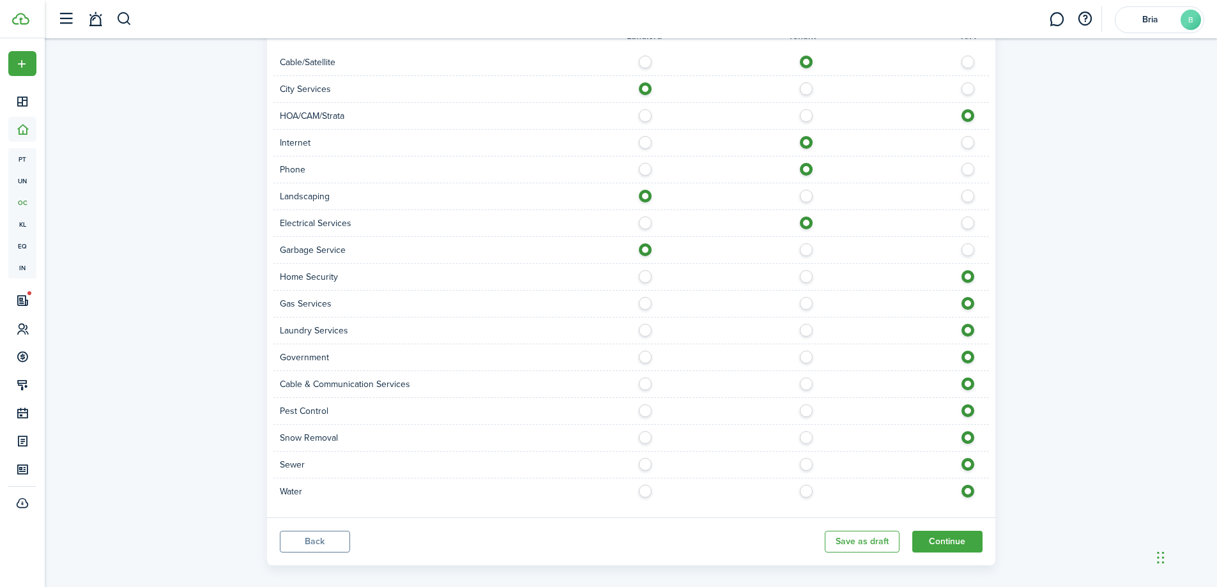
radio input "true"
click at [806, 324] on label at bounding box center [810, 327] width 22 height 6
radio input "true"
click at [641, 351] on label at bounding box center [649, 354] width 22 height 6
radio input "true"
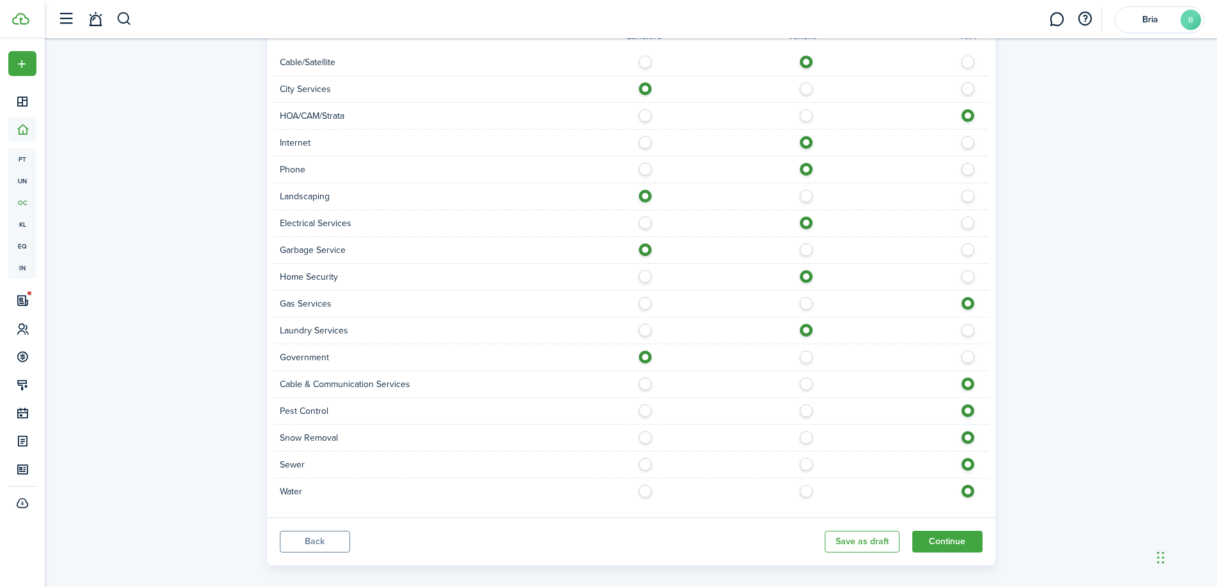
click at [810, 378] on label at bounding box center [810, 381] width 22 height 6
radio input "true"
click at [643, 404] on label at bounding box center [649, 407] width 22 height 6
radio input "true"
click at [641, 431] on label at bounding box center [649, 434] width 22 height 6
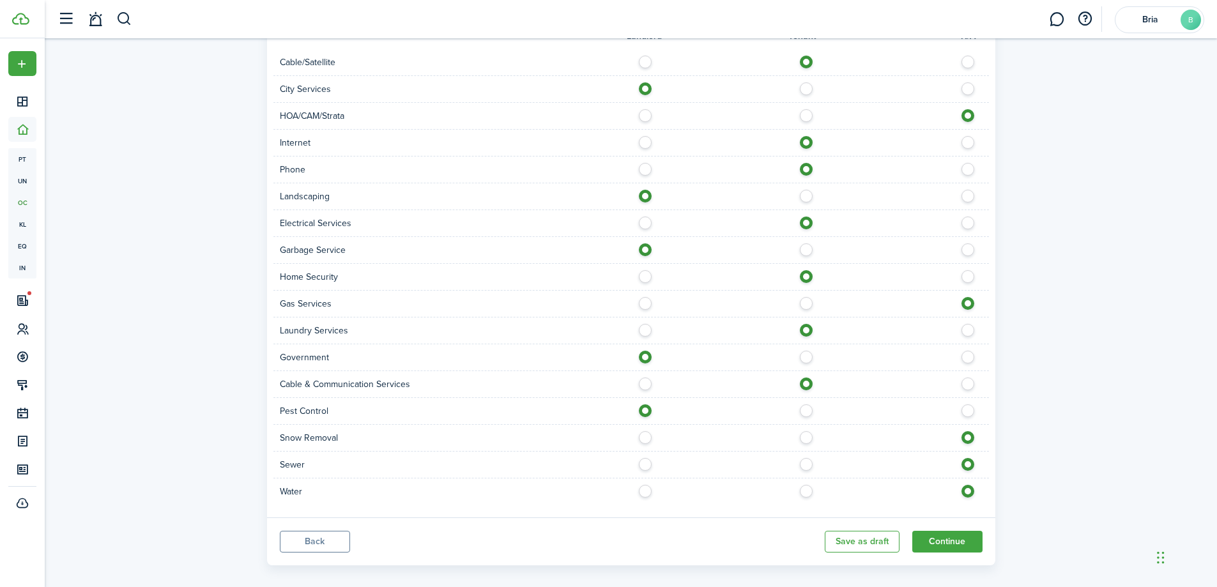
radio input "true"
click at [645, 458] on label at bounding box center [649, 461] width 22 height 6
radio input "true"
click at [646, 485] on label at bounding box center [649, 488] width 22 height 6
radio input "true"
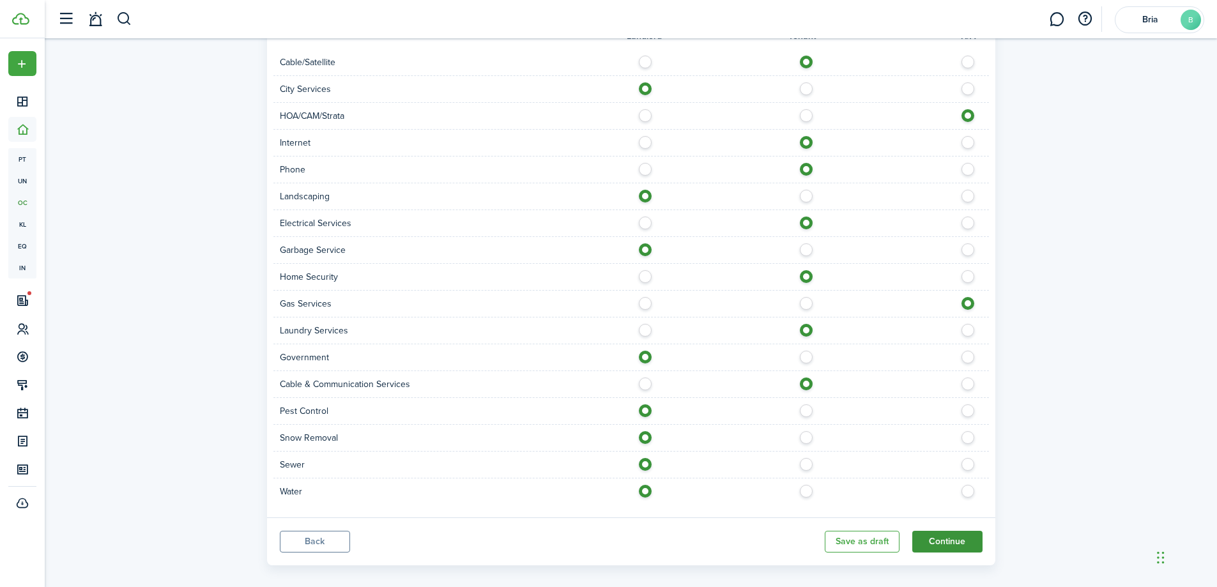
click at [949, 531] on button "Continue" at bounding box center [947, 542] width 70 height 22
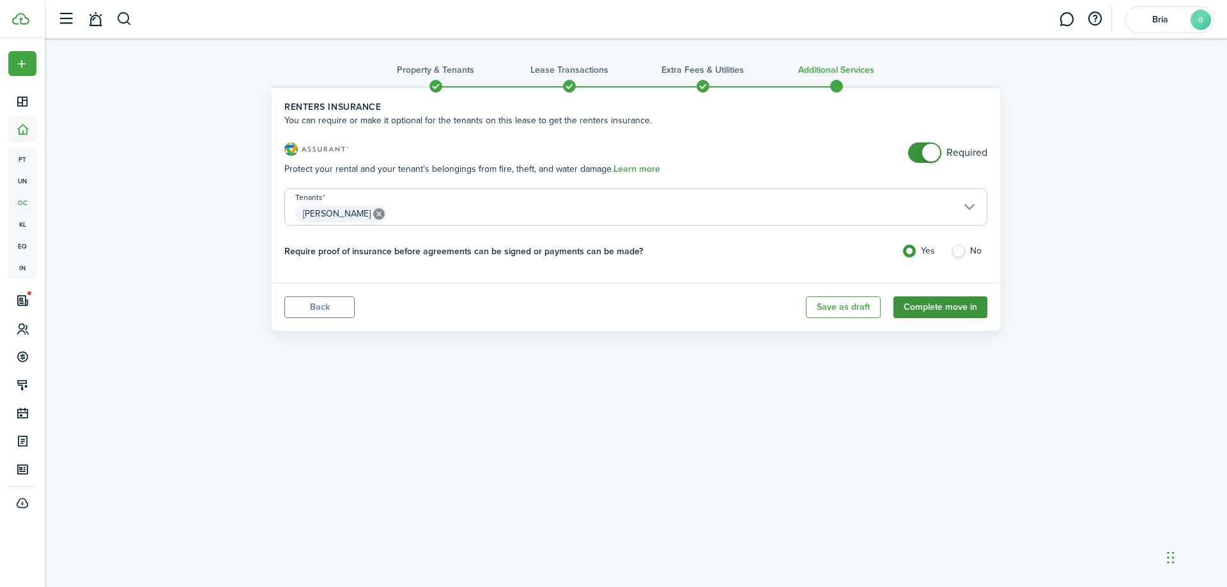
click at [936, 310] on button "Complete move in" at bounding box center [940, 307] width 94 height 22
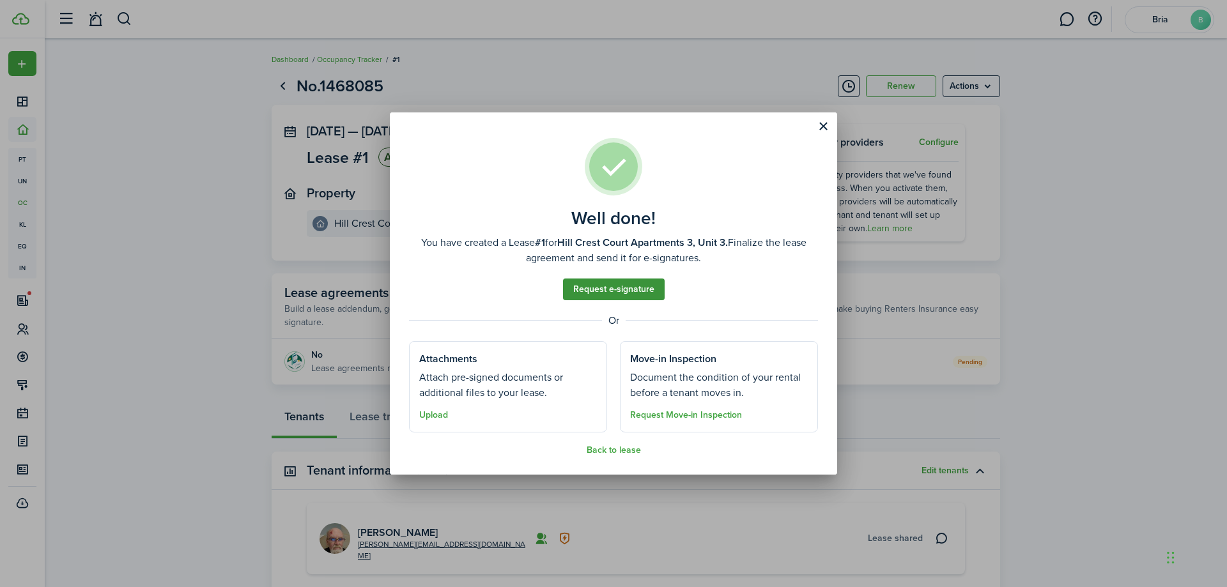
click at [627, 291] on link "Request e-signature" at bounding box center [614, 290] width 102 height 22
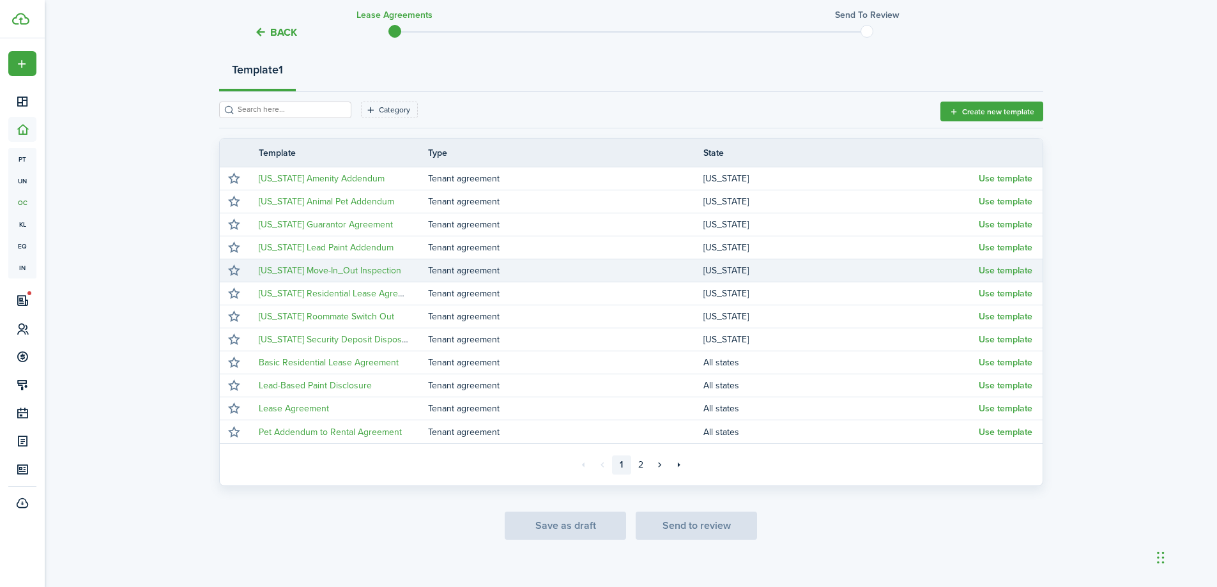
scroll to position [160, 0]
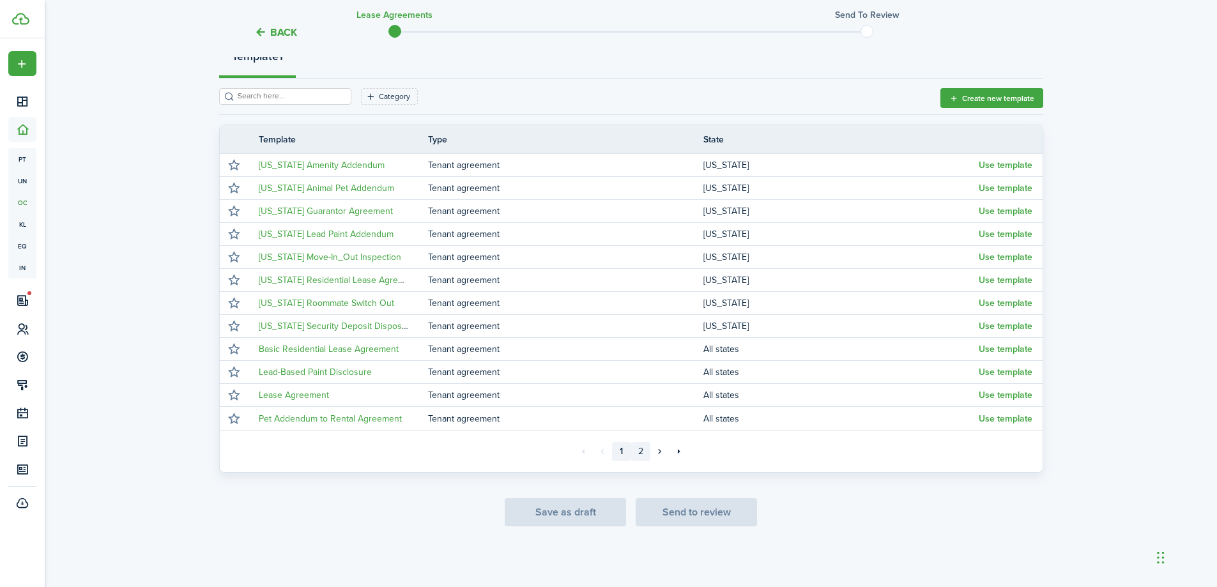
click at [643, 448] on link "2" at bounding box center [640, 451] width 19 height 19
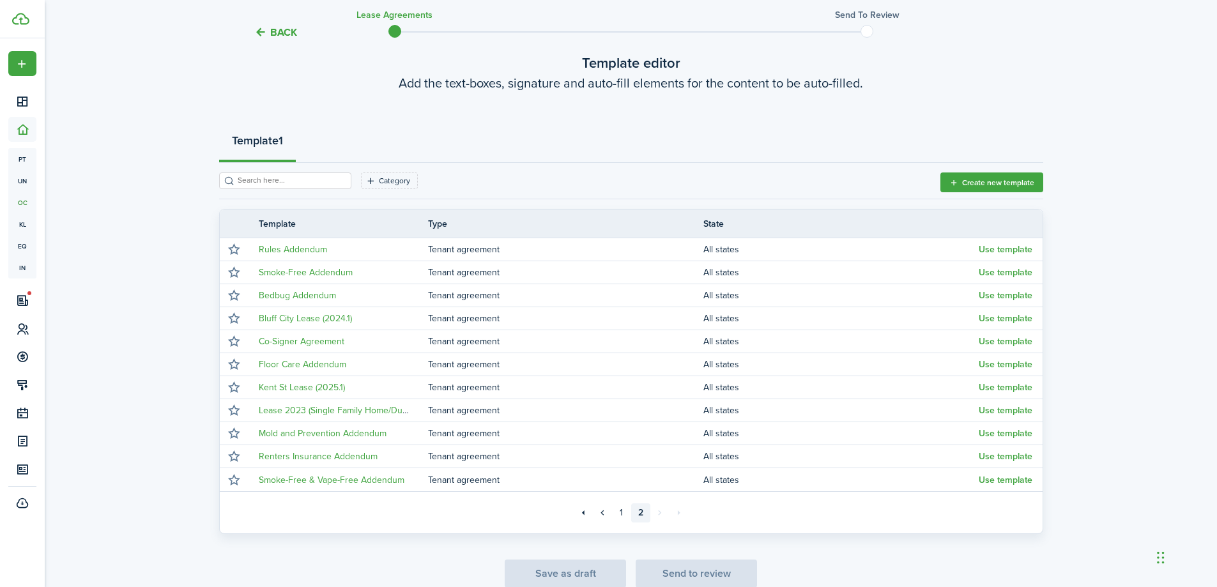
scroll to position [137, 0]
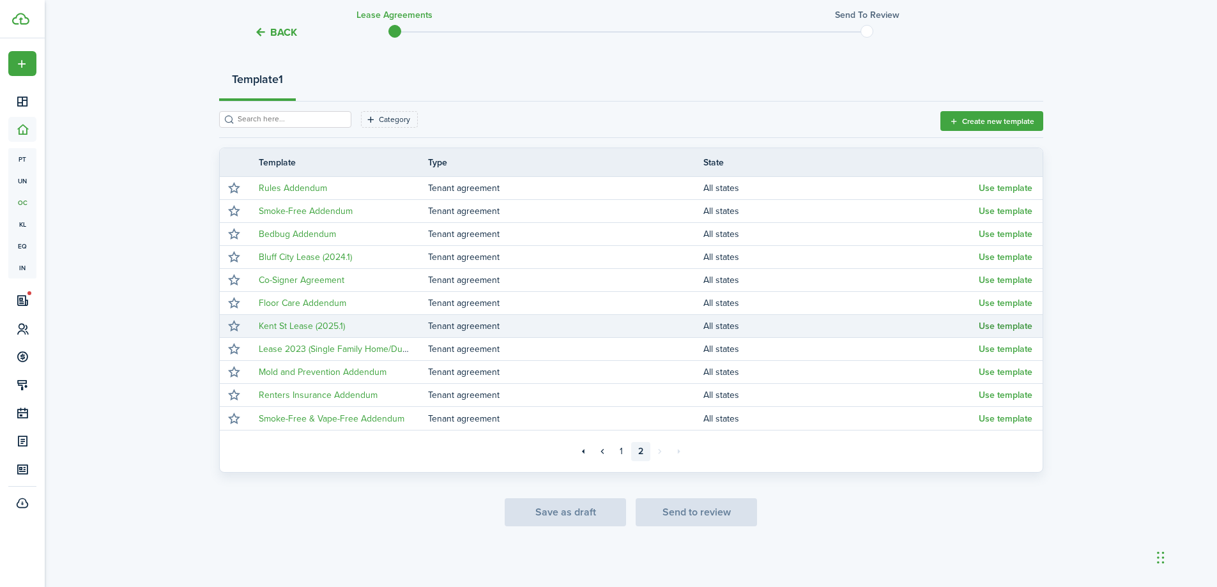
click at [989, 326] on button "Use template" at bounding box center [1006, 326] width 54 height 10
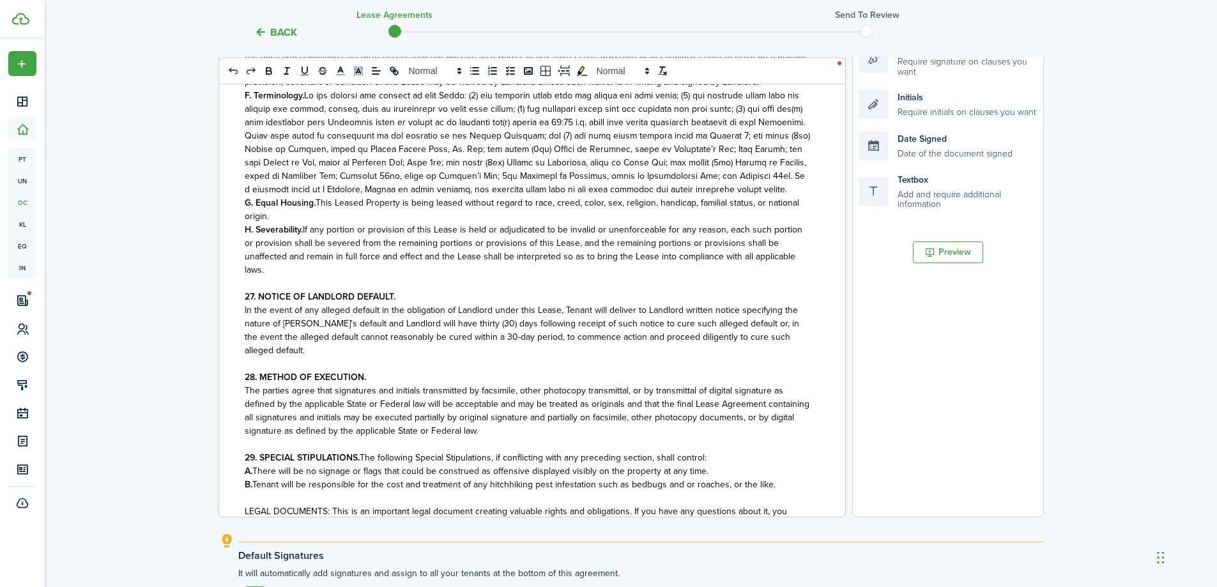
scroll to position [23, 0]
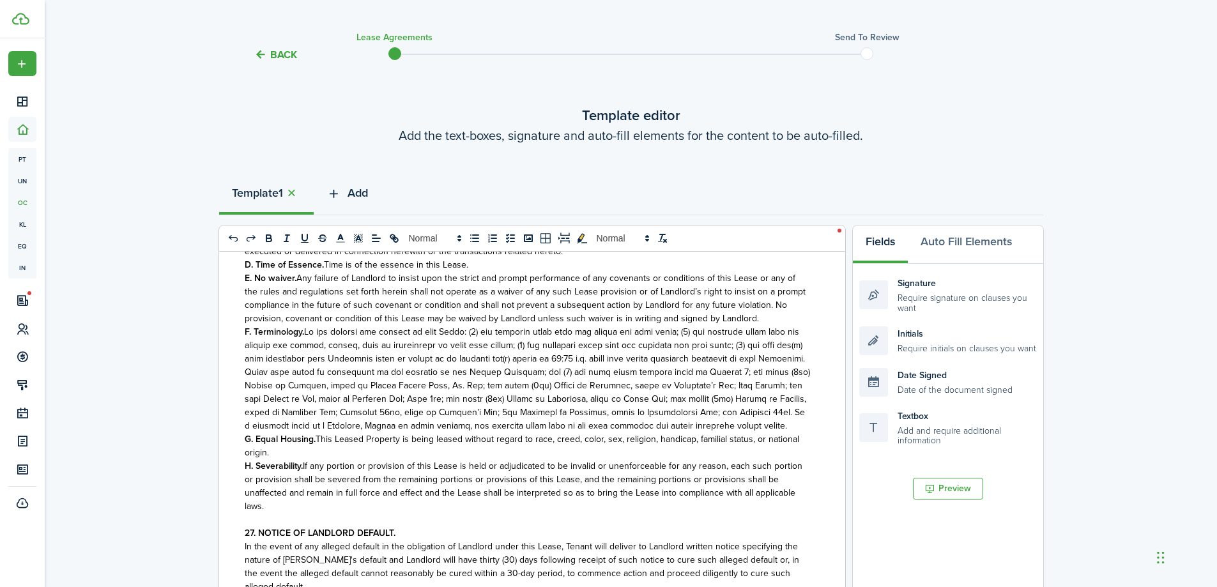
click at [365, 194] on span "Add" at bounding box center [358, 193] width 20 height 17
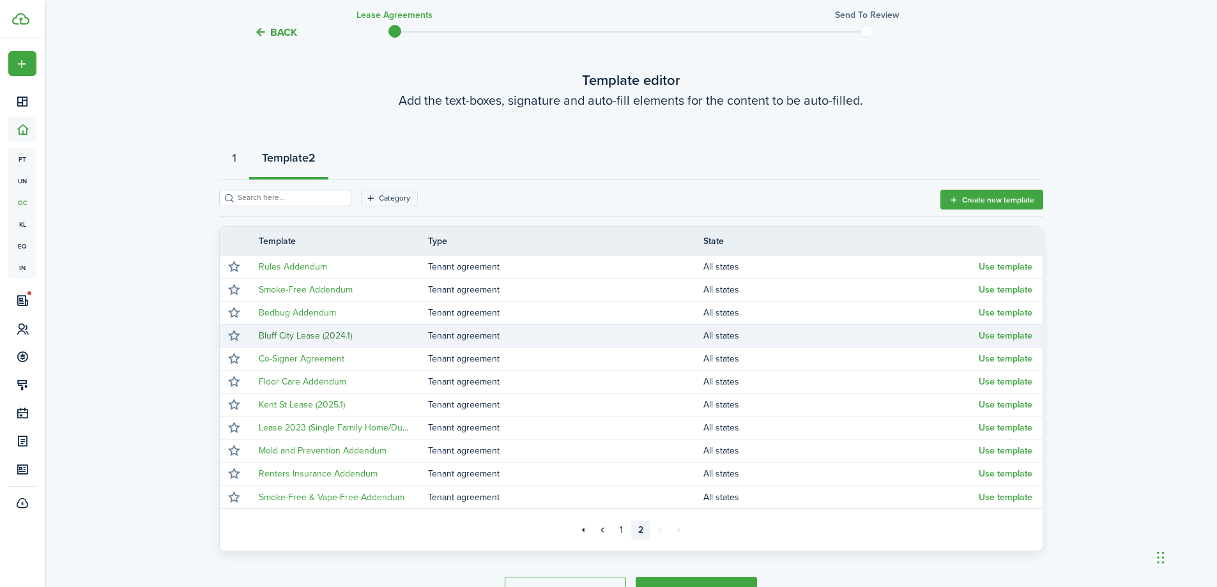
scroll to position [87, 0]
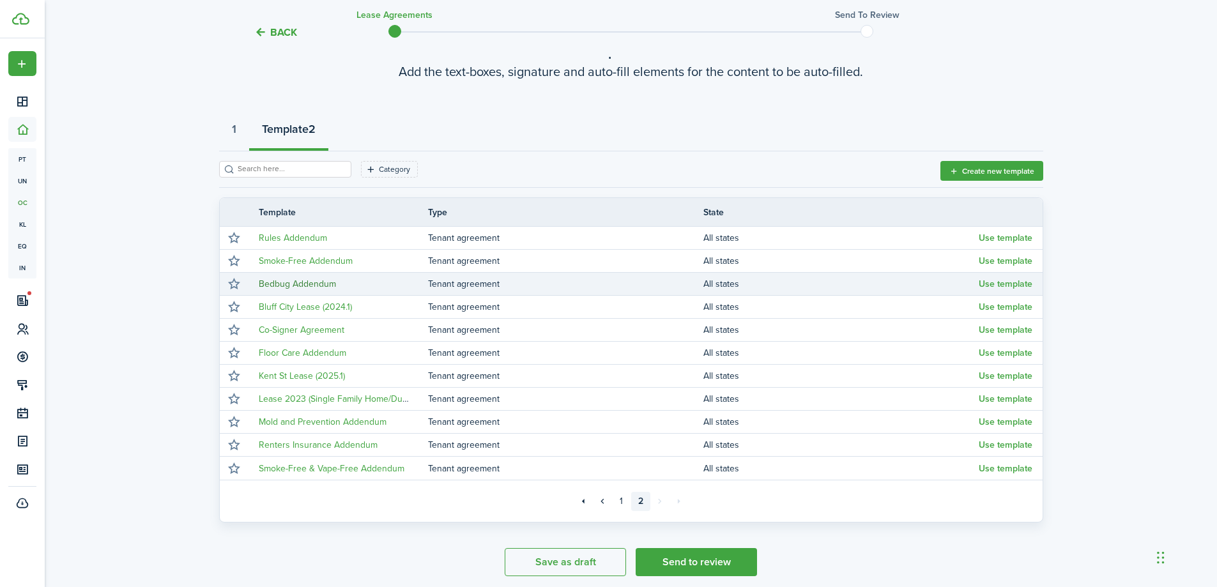
click at [277, 282] on link "Bedbug Addendum" at bounding box center [297, 283] width 77 height 13
click at [1020, 282] on button "Use template" at bounding box center [1006, 284] width 54 height 10
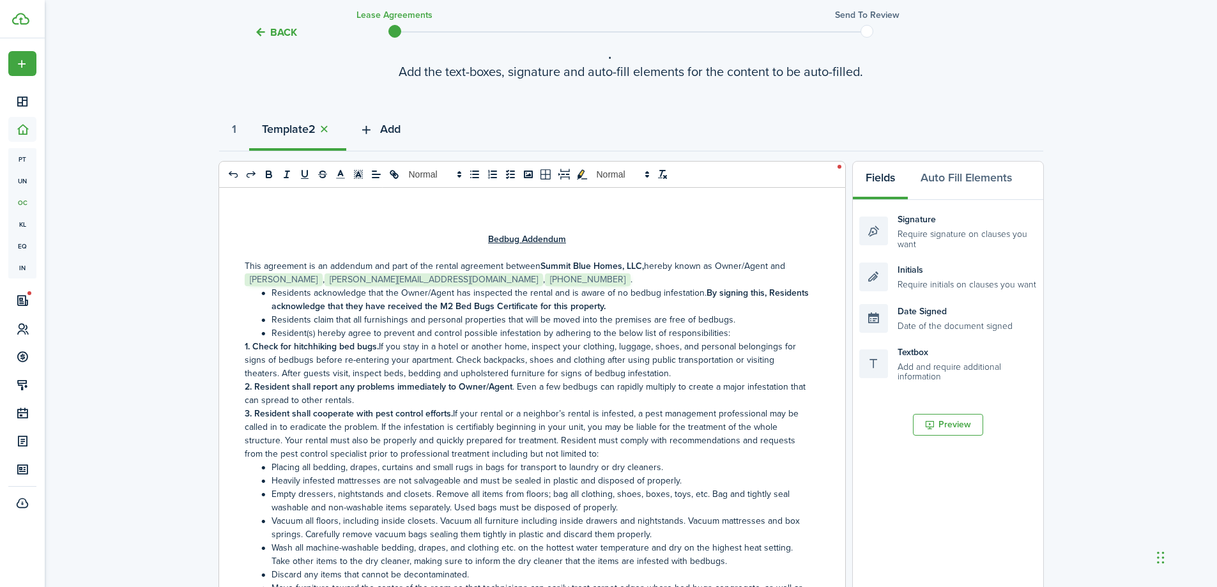
click at [390, 121] on span "Add" at bounding box center [390, 129] width 20 height 17
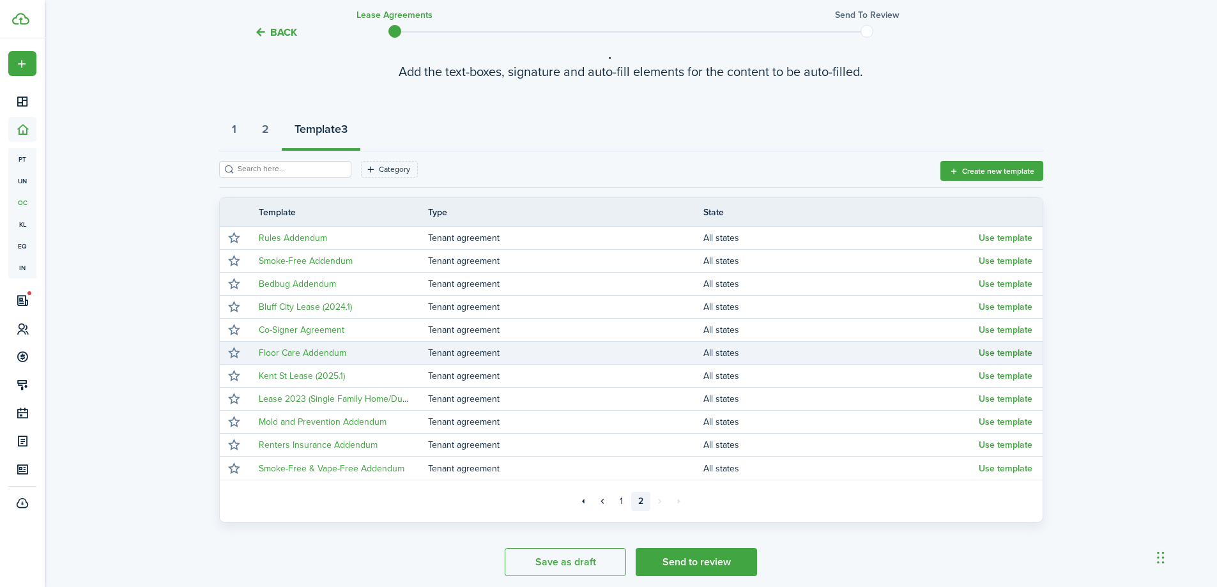
click at [994, 349] on button "Use template" at bounding box center [1006, 353] width 54 height 10
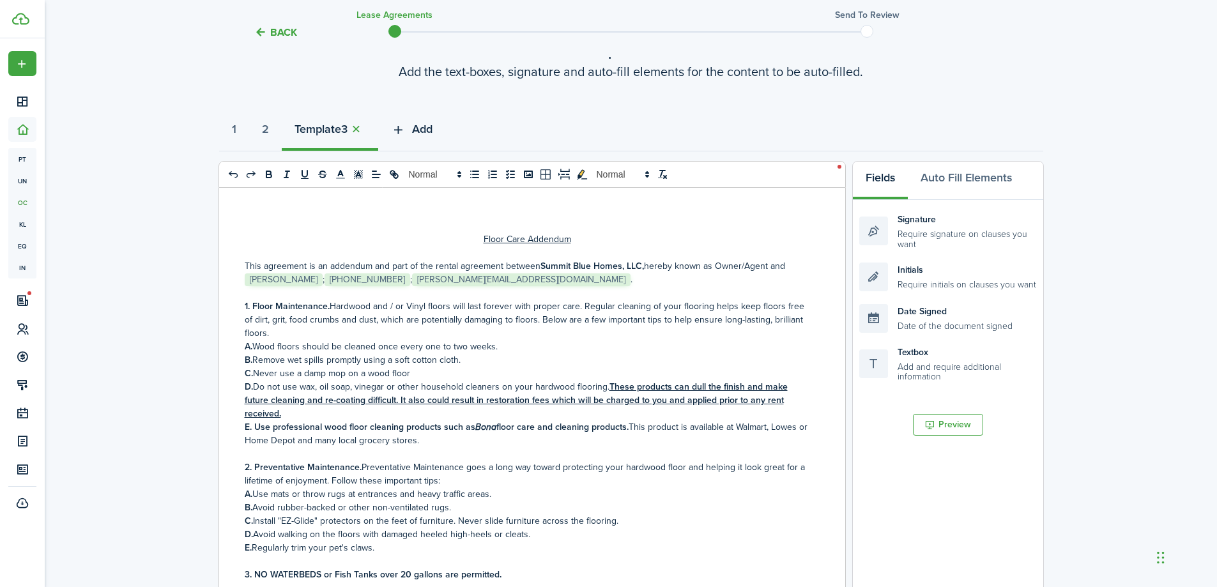
click at [420, 128] on span "Add" at bounding box center [422, 129] width 20 height 17
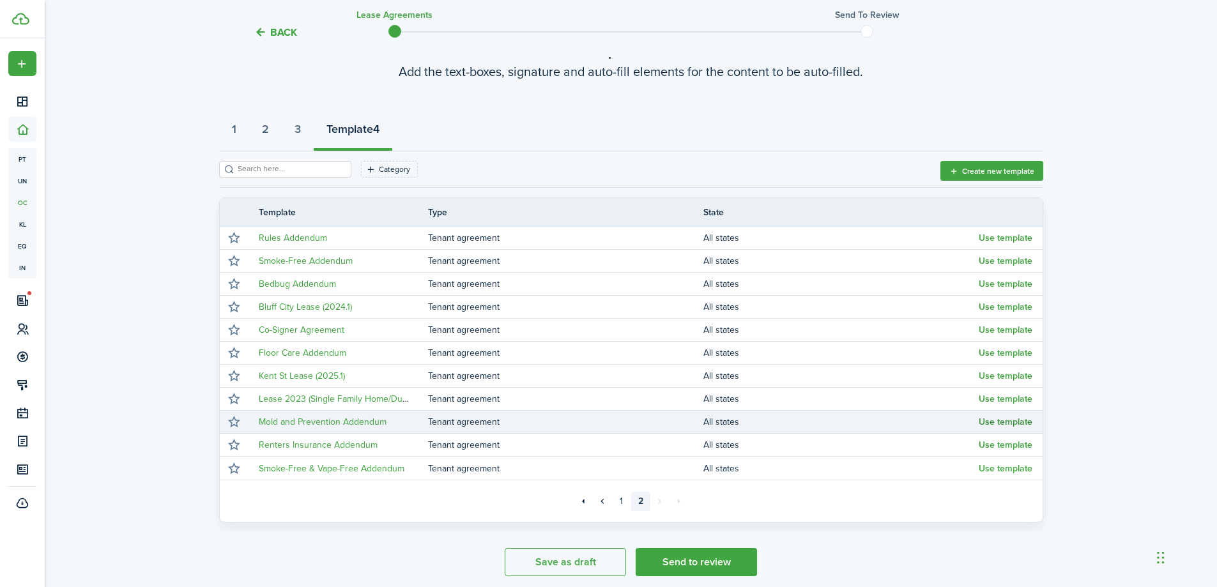
click at [1014, 421] on button "Use template" at bounding box center [1006, 422] width 54 height 10
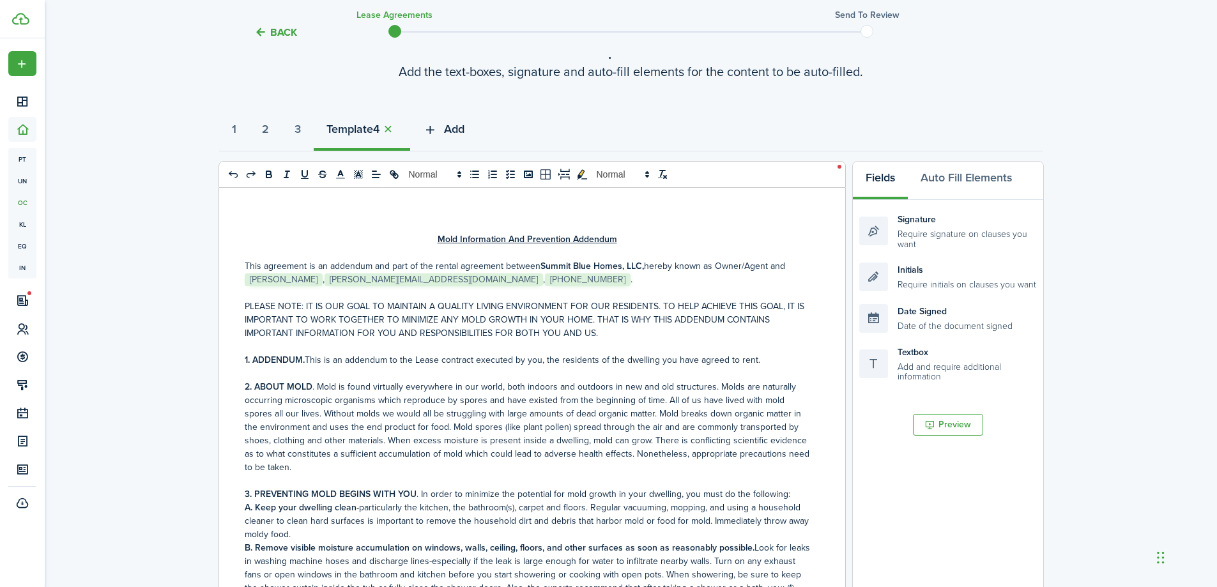
click at [453, 126] on button "Add" at bounding box center [443, 132] width 67 height 38
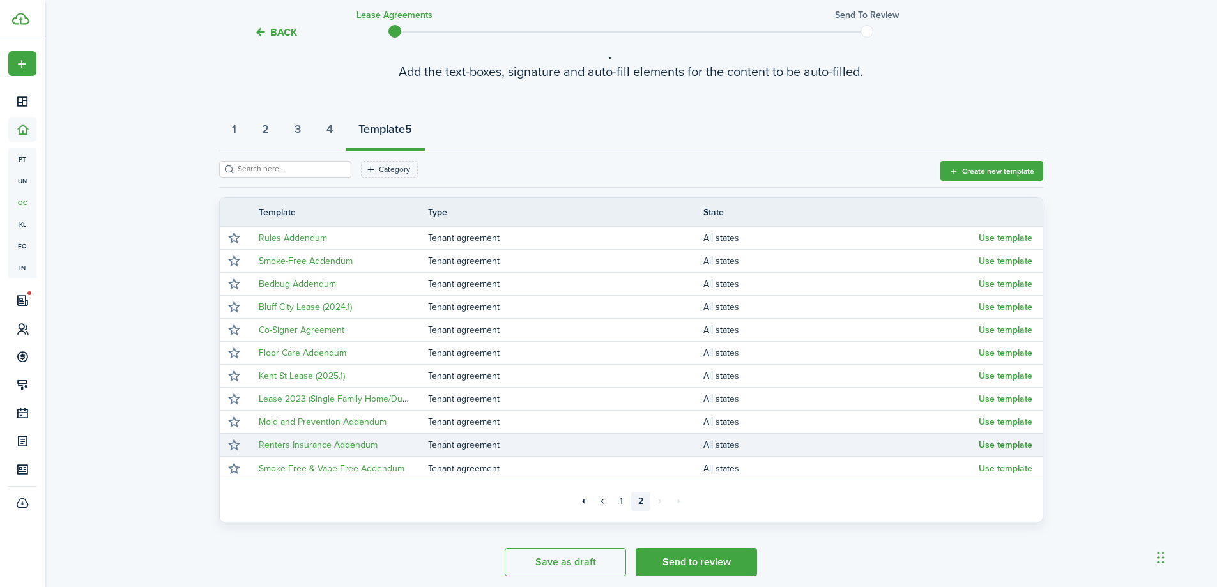
click at [1017, 444] on button "Use template" at bounding box center [1006, 445] width 54 height 10
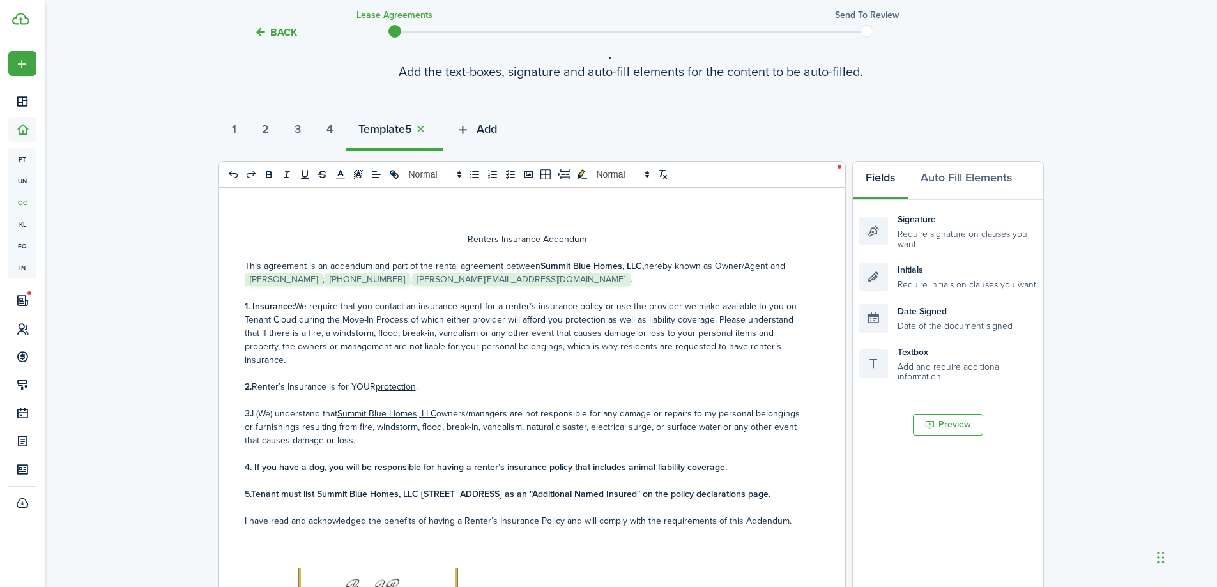
drag, startPoint x: 486, startPoint y: 131, endPoint x: 493, endPoint y: 151, distance: 20.8
click at [486, 130] on button "Add" at bounding box center [476, 132] width 67 height 38
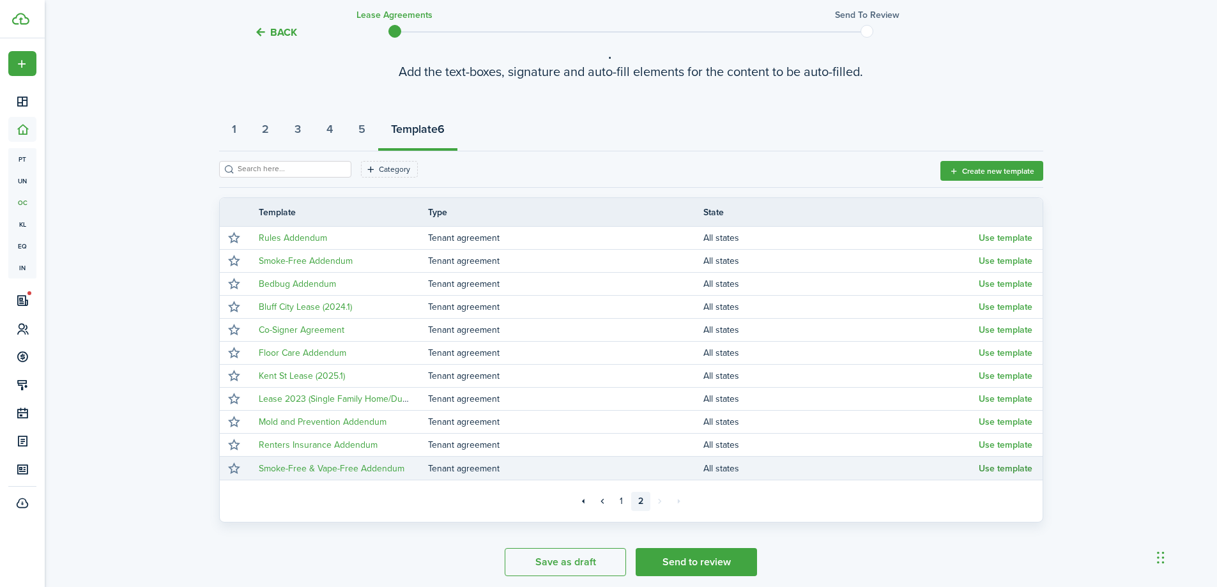
click at [1016, 468] on button "Use template" at bounding box center [1006, 469] width 54 height 10
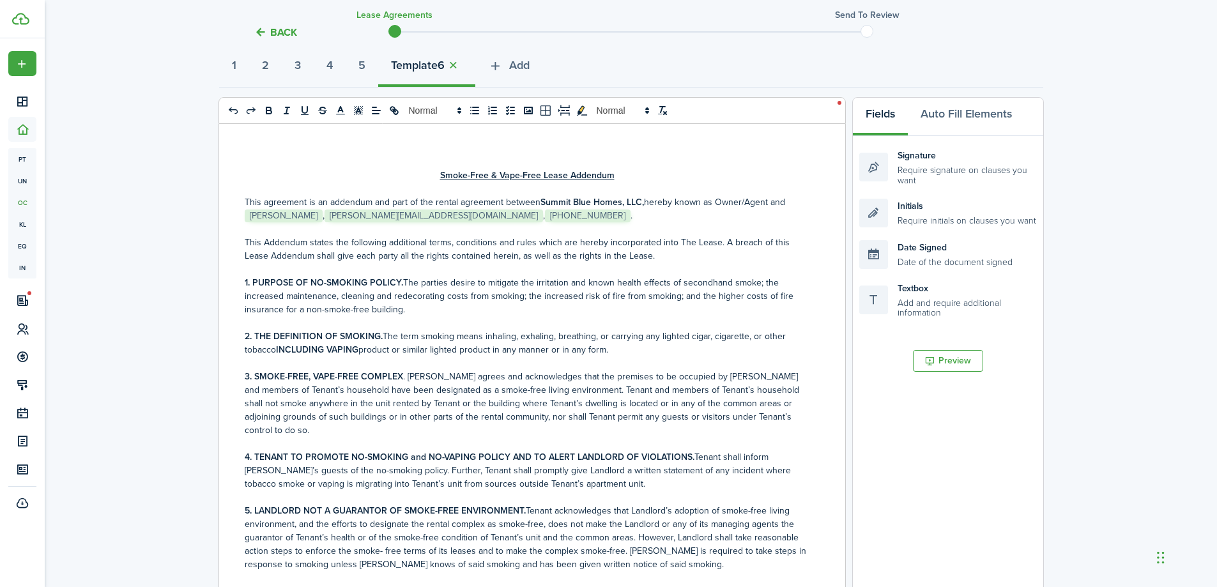
scroll to position [406, 0]
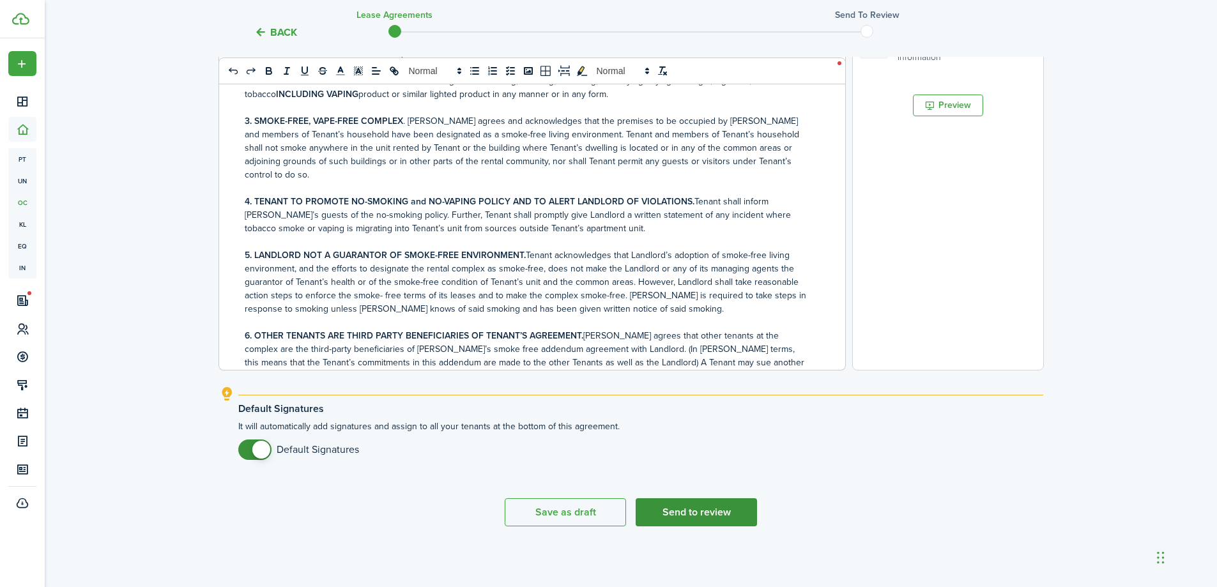
click at [708, 516] on button "Send to review" at bounding box center [696, 512] width 121 height 28
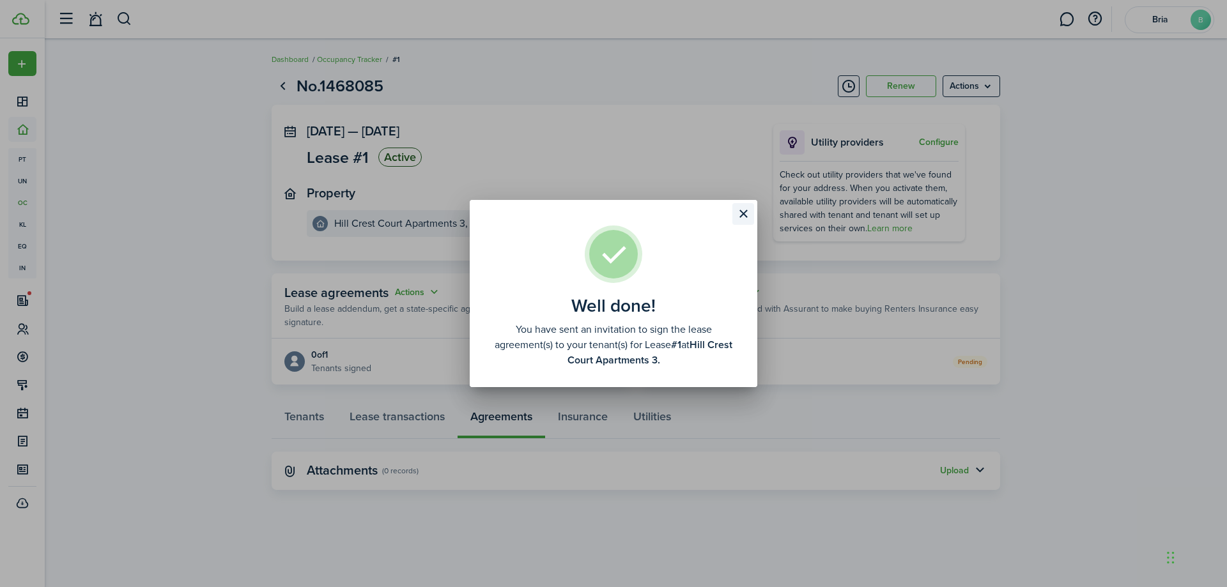
click at [747, 209] on button "Close modal" at bounding box center [743, 214] width 22 height 22
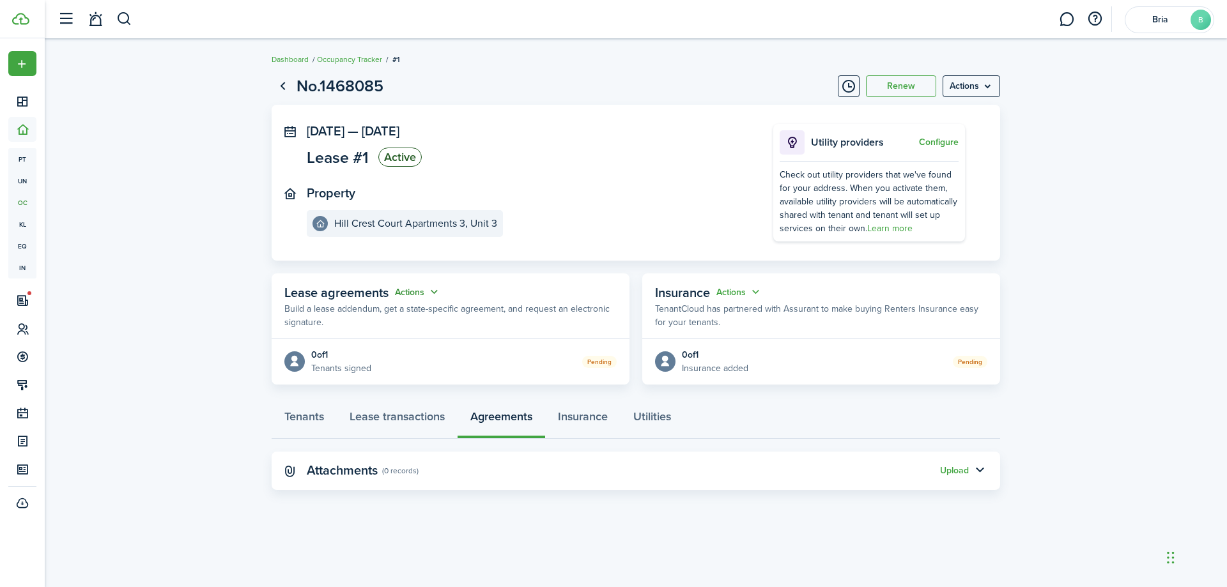
click at [418, 293] on button "Actions" at bounding box center [418, 292] width 46 height 15
click at [468, 291] on panel-main-header "Lease agreements Actions Build a lease addendum, get a state-specific agreement…" at bounding box center [451, 305] width 358 height 65
